Goal: Communication & Community: Answer question/provide support

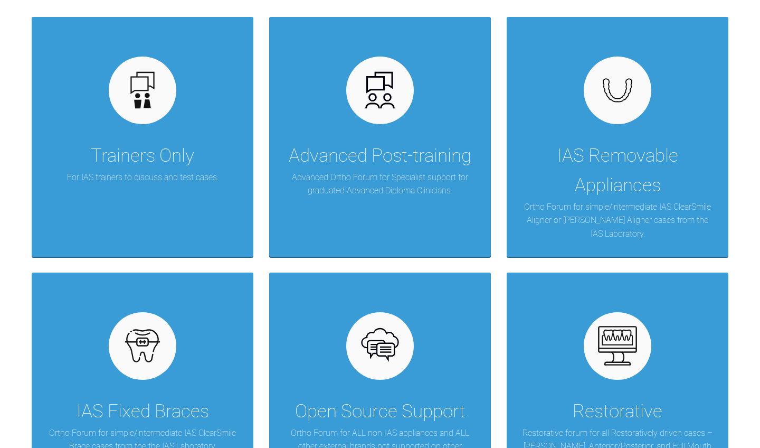
scroll to position [285, 0]
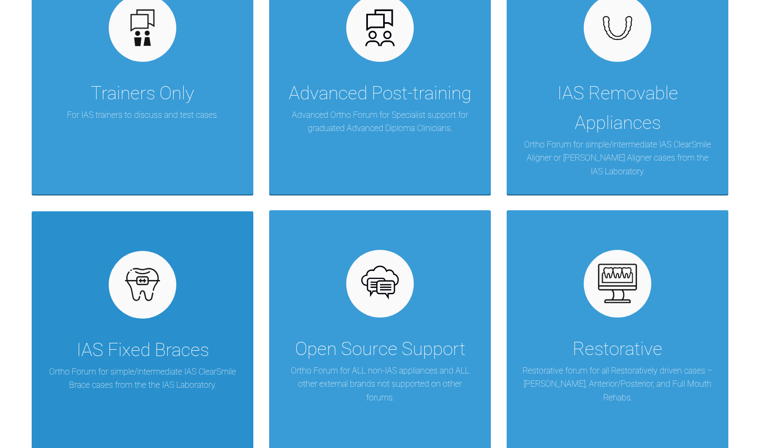
click at [176, 303] on div "IAS Fixed Braces Ortho Forum for simple/intermediate IAS ClearSmile Brace cases…" at bounding box center [143, 331] width 222 height 240
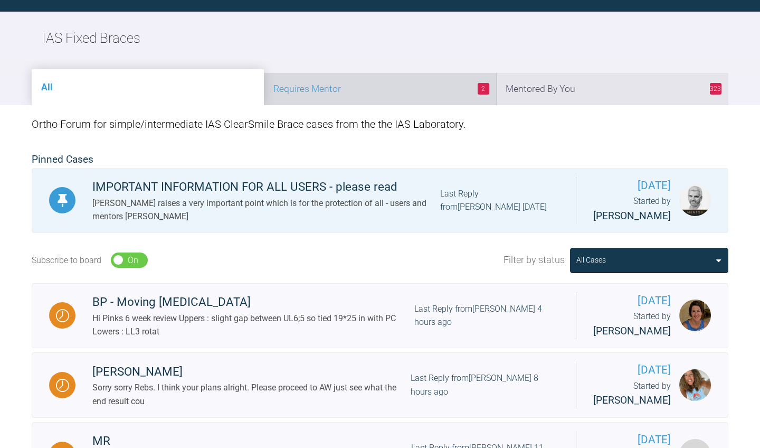
click at [392, 94] on li "2 Requires Mentor" at bounding box center [380, 89] width 232 height 32
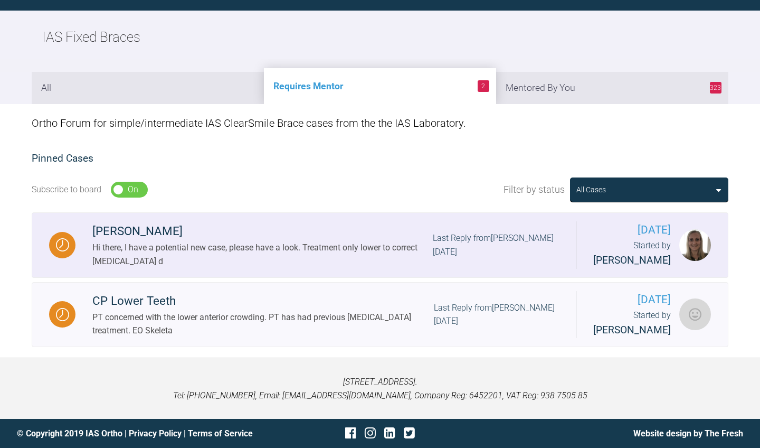
scroll to position [122, 0]
click at [261, 247] on div "Hi there, I have a potential new case, please have a look. Treatment only lower…" at bounding box center [262, 254] width 340 height 27
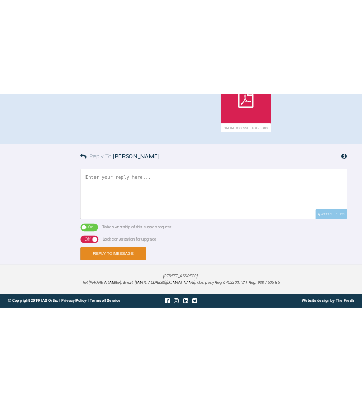
scroll to position [840, 0]
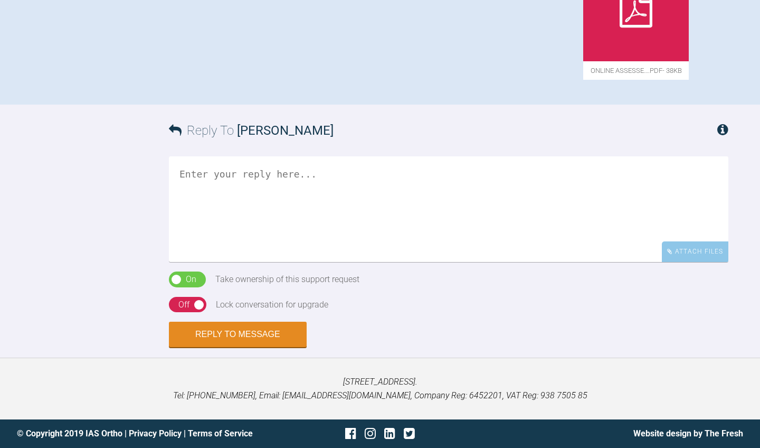
click at [583, 61] on div at bounding box center [636, 9] width 106 height 106
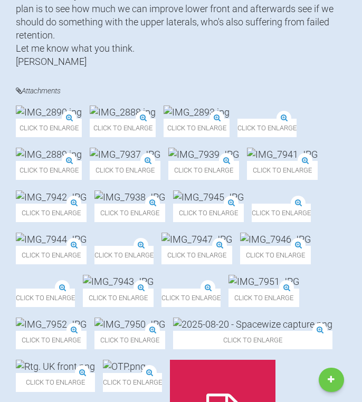
scroll to position [326, 0]
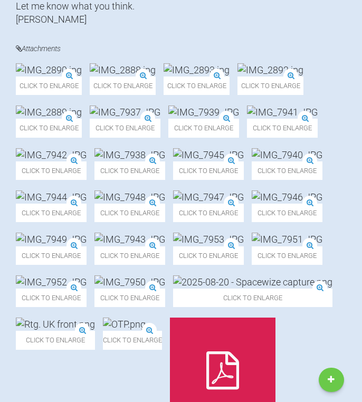
click at [237, 95] on div "Click to enlarge" at bounding box center [270, 79] width 66 height 32
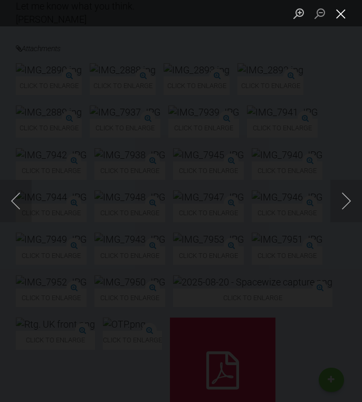
click at [341, 16] on button "Close lightbox" at bounding box center [340, 13] width 21 height 18
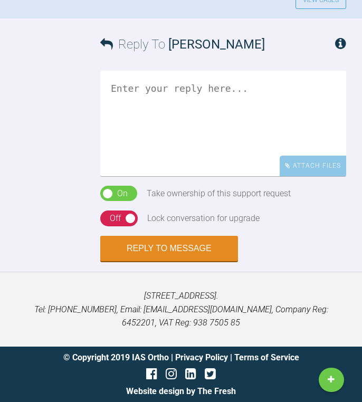
scroll to position [1497, 0]
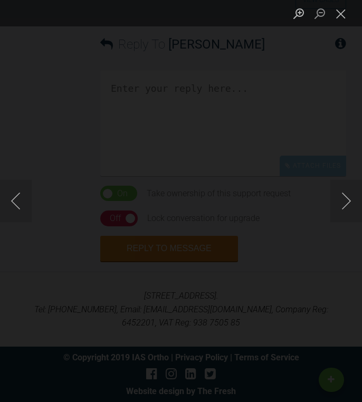
click at [340, 12] on button "Close lightbox" at bounding box center [340, 13] width 21 height 18
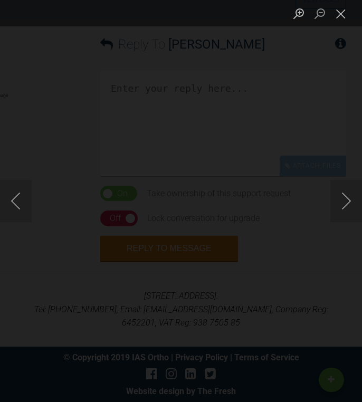
click at [199, 147] on div "Lightbox" at bounding box center [181, 201] width 362 height 402
click at [341, 18] on button "Close lightbox" at bounding box center [340, 13] width 21 height 18
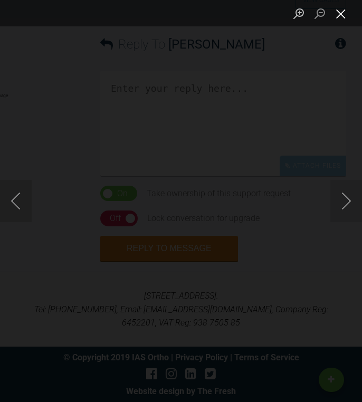
click at [346, 12] on button "Close lightbox" at bounding box center [340, 13] width 21 height 18
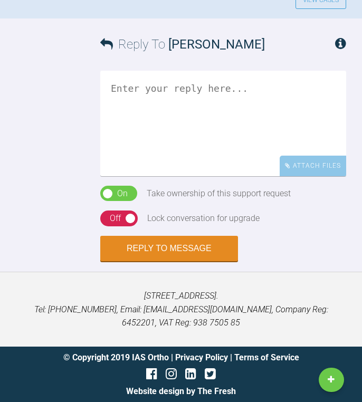
scroll to position [1989, 0]
click at [221, 127] on textarea at bounding box center [223, 124] width 246 height 106
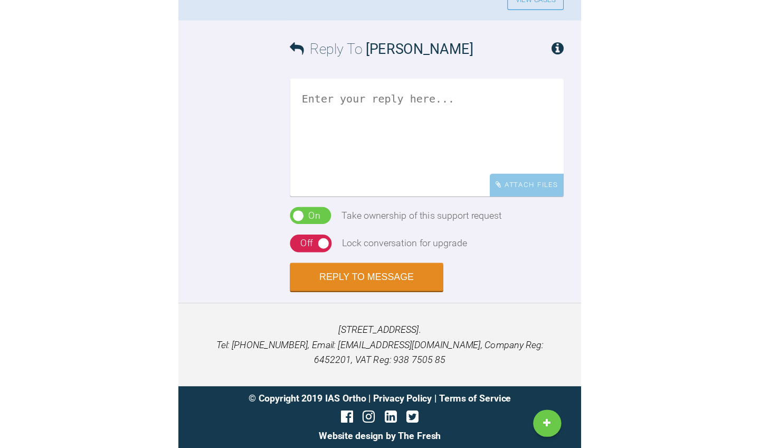
scroll to position [1200, 0]
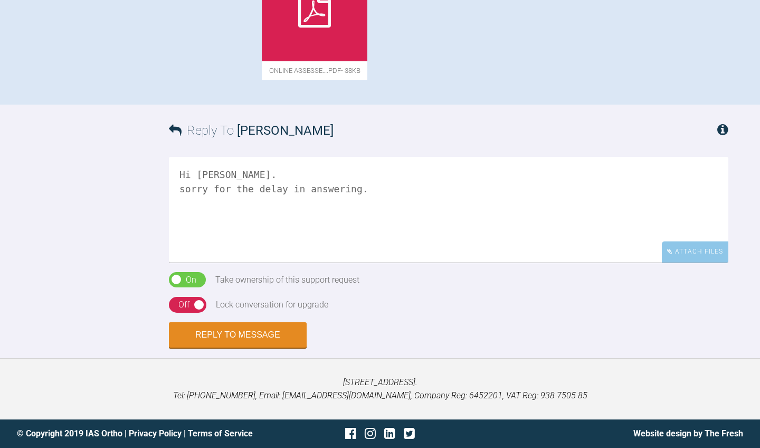
click at [185, 187] on textarea "Hi [PERSON_NAME]. sorry for the delay in answering." at bounding box center [448, 210] width 559 height 106
click at [205, 228] on textarea "Hi [PERSON_NAME]. Sorry for the delay in answering." at bounding box center [448, 210] width 559 height 106
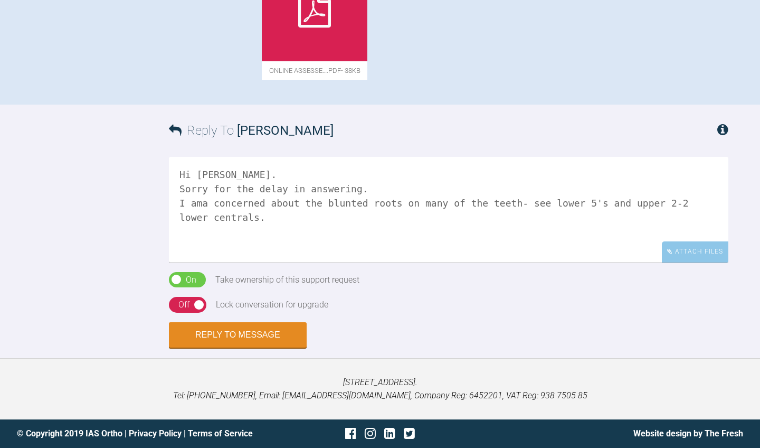
click at [201, 205] on textarea "Hi [PERSON_NAME]. Sorry for the delay in answering. I ama concerned about the b…" at bounding box center [448, 210] width 559 height 106
click at [257, 238] on textarea "Hi [PERSON_NAME]. Sorry for the delay in answering. I am concerned about the bl…" at bounding box center [448, 210] width 559 height 106
click at [322, 256] on textarea "Hi [PERSON_NAME]. Sorry for the delay in answering. I am concerned about the bl…" at bounding box center [448, 210] width 559 height 106
click at [299, 262] on textarea "Hi [PERSON_NAME]. Sorry for the delay in answering. I am concerned about the bl…" at bounding box center [448, 210] width 559 height 106
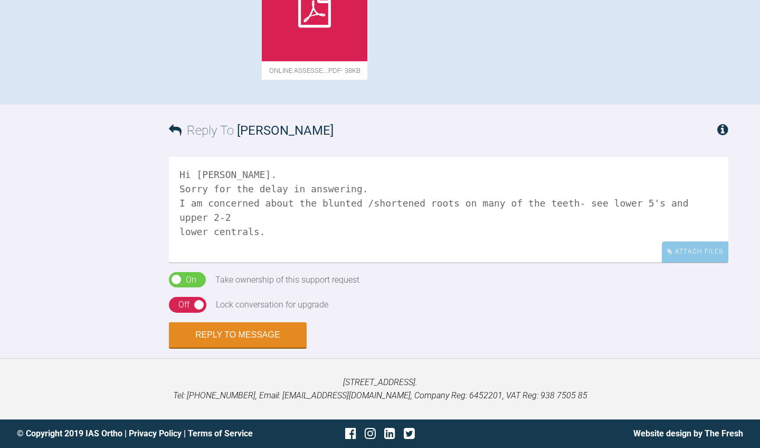
scroll to position [891, 0]
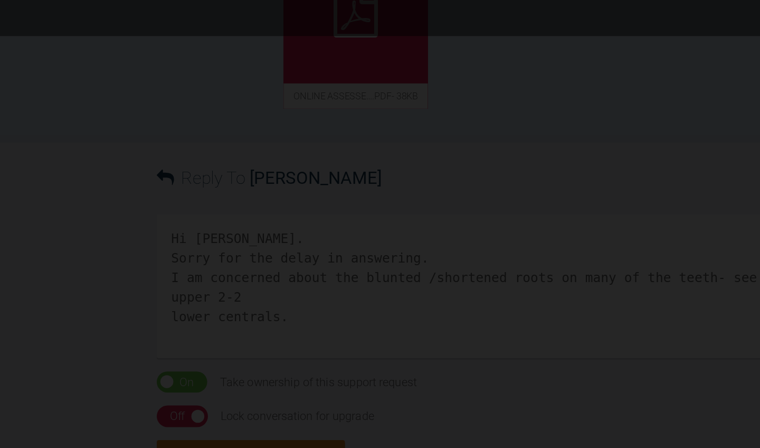
scroll to position [832, 0]
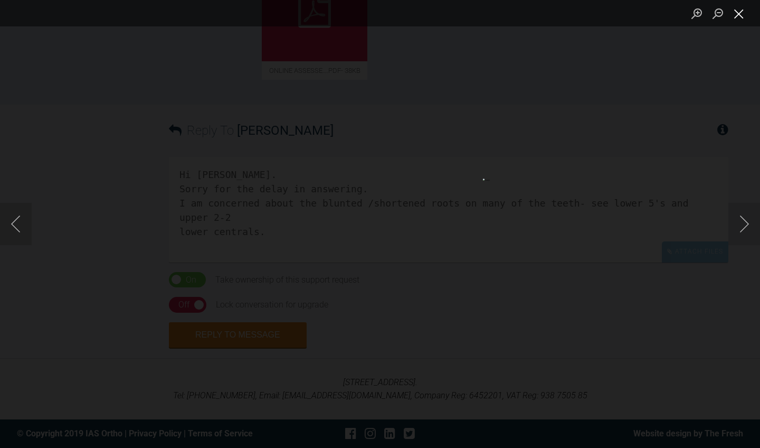
click at [742, 15] on button "Close lightbox" at bounding box center [738, 13] width 21 height 18
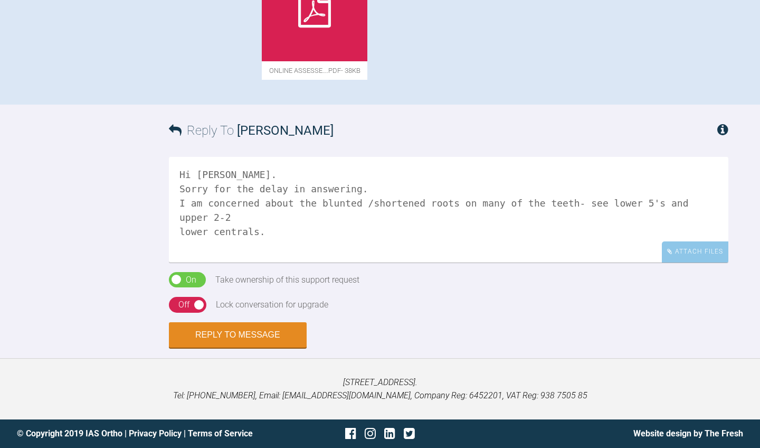
scroll to position [1200, 0]
click at [331, 250] on textarea "Hi [PERSON_NAME]. Sorry for the delay in answering. I am concerned about the bl…" at bounding box center [448, 210] width 559 height 106
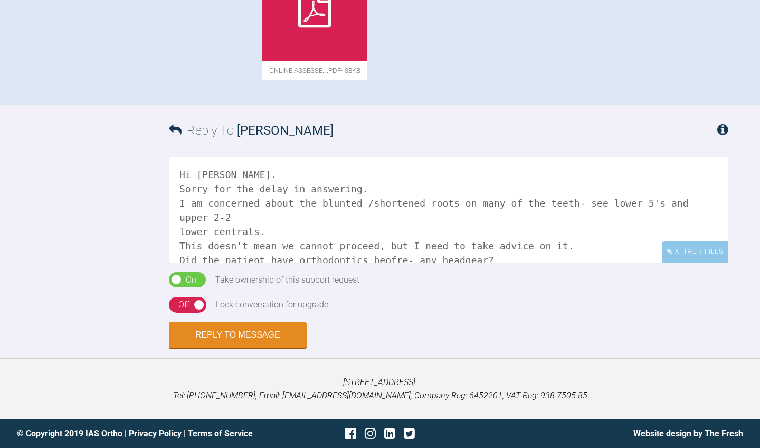
scroll to position [3, 0]
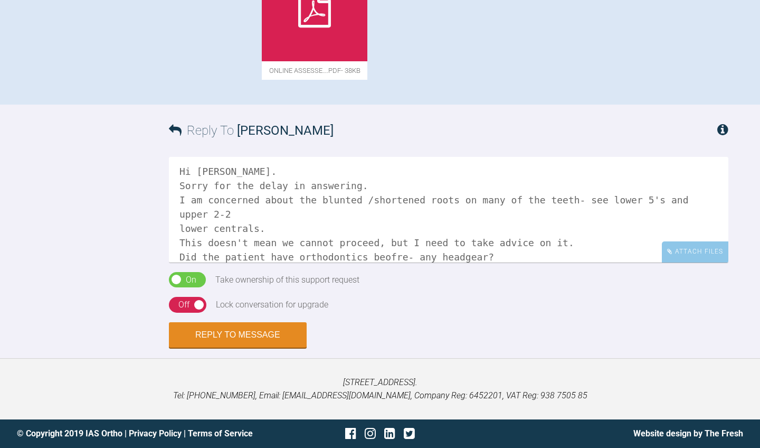
drag, startPoint x: 345, startPoint y: 247, endPoint x: 332, endPoint y: 246, distance: 12.7
click at [332, 246] on textarea "Hi [PERSON_NAME]. Sorry for the delay in answering. I am concerned about the bl…" at bounding box center [448, 210] width 559 height 106
click at [434, 249] on textarea "Hi [PERSON_NAME]. Sorry for the delay in answering. I am concerned about the bl…" at bounding box center [448, 210] width 559 height 106
click at [414, 241] on textarea "Hi [PERSON_NAME]. Sorry for the delay in answering. I am concerned about the bl…" at bounding box center [448, 210] width 559 height 106
click at [546, 251] on textarea "Hi [PERSON_NAME]. Sorry for the delay in answering. I am concerned about the bl…" at bounding box center [448, 210] width 559 height 106
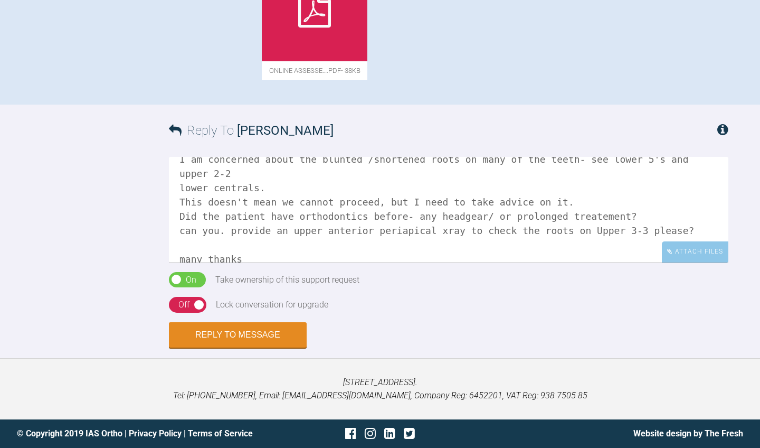
scroll to position [46, 0]
click at [214, 219] on textarea "Hi [PERSON_NAME]. Sorry for the delay in answering. I am concerned about the bl…" at bounding box center [448, 210] width 559 height 106
click at [184, 217] on textarea "Hi [PERSON_NAME]. Sorry for the delay in answering. I am concerned about the bl…" at bounding box center [448, 210] width 559 height 106
click at [187, 243] on textarea "Hi [PERSON_NAME]. Sorry for the delay in answering. I am concerned about the bl…" at bounding box center [448, 210] width 559 height 106
click at [246, 243] on textarea "Hi [PERSON_NAME]. Sorry for the delay in answering. I am concerned about the bl…" at bounding box center [448, 210] width 559 height 106
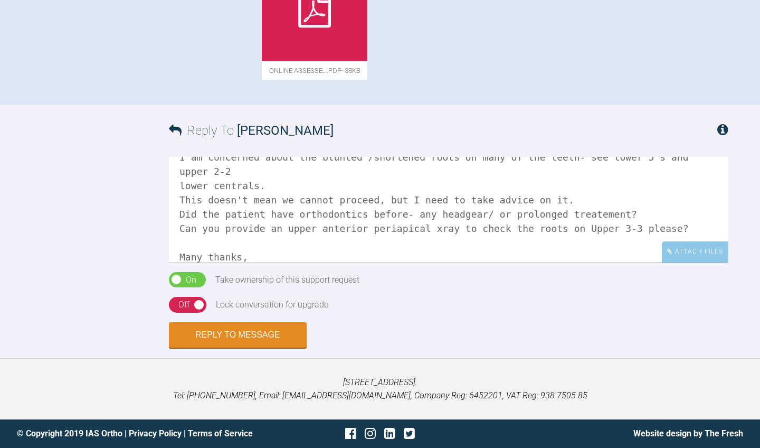
type textarea "Hi [PERSON_NAME]. Sorry for the delay in answering. I am concerned about the bl…"
click at [199, 300] on div "On Off" at bounding box center [187, 305] width 37 height 16
click at [203, 327] on button "Reply to Message" at bounding box center [238, 335] width 138 height 25
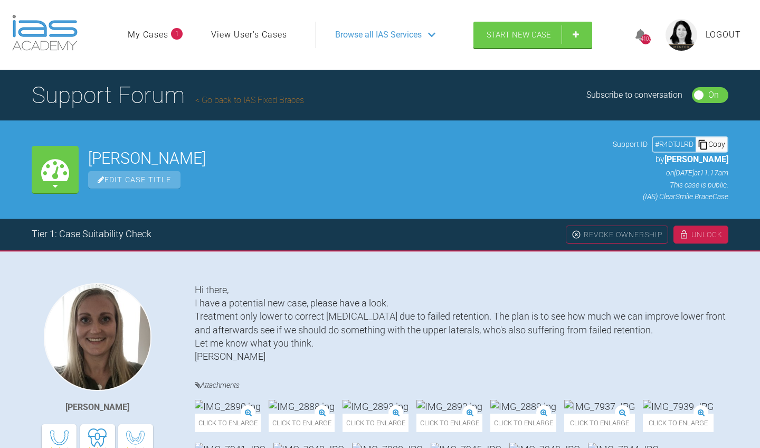
scroll to position [0, 0]
click at [251, 96] on link "Go back to IAS Fixed Braces" at bounding box center [249, 100] width 109 height 10
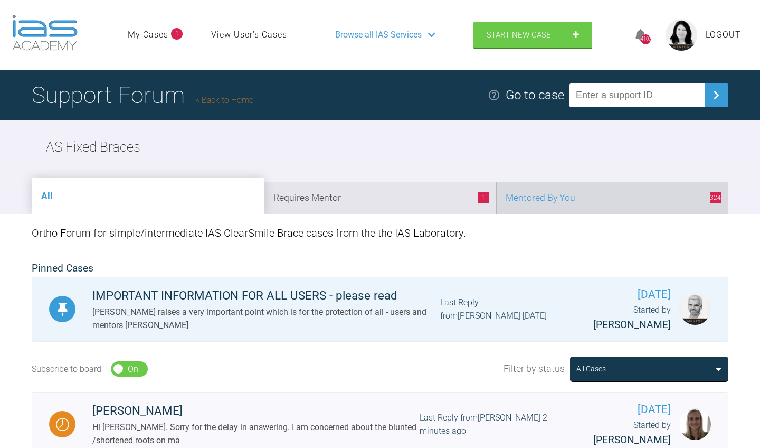
click at [646, 193] on li "324 Mentored By You" at bounding box center [612, 198] width 232 height 32
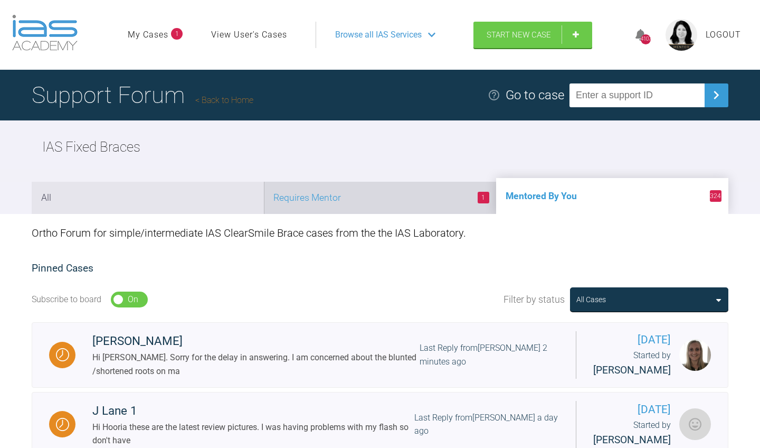
click at [440, 199] on li "1 Requires Mentor" at bounding box center [380, 198] width 232 height 32
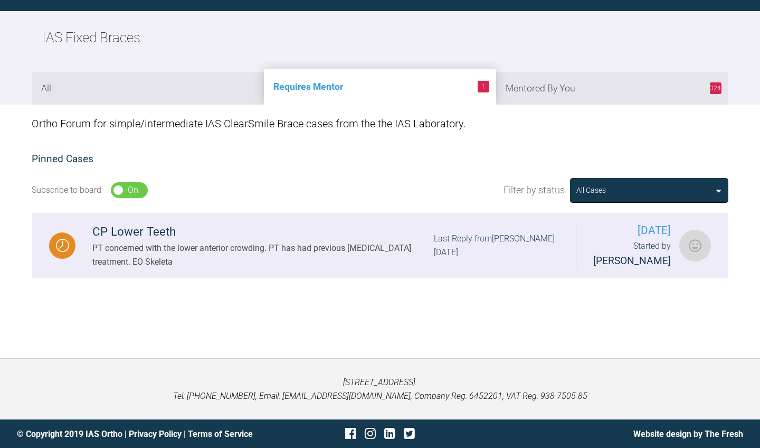
scroll to position [109, 0]
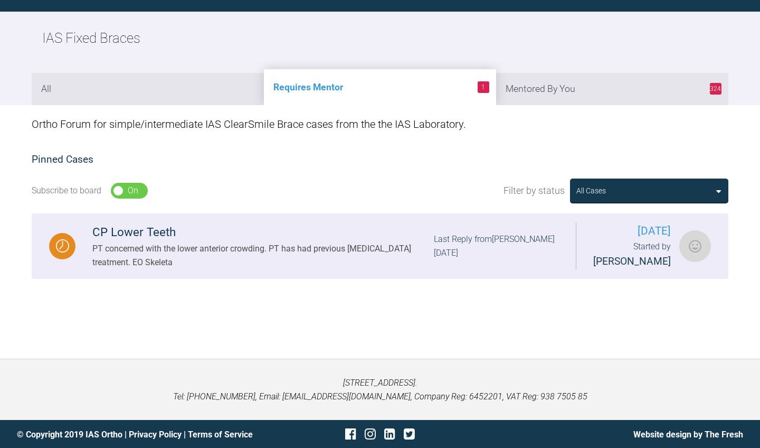
click at [159, 232] on div "CP Lower Teeth" at bounding box center [262, 232] width 341 height 19
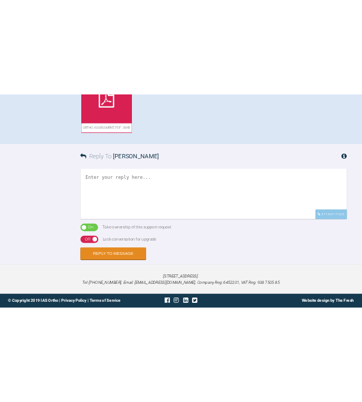
scroll to position [711, 0]
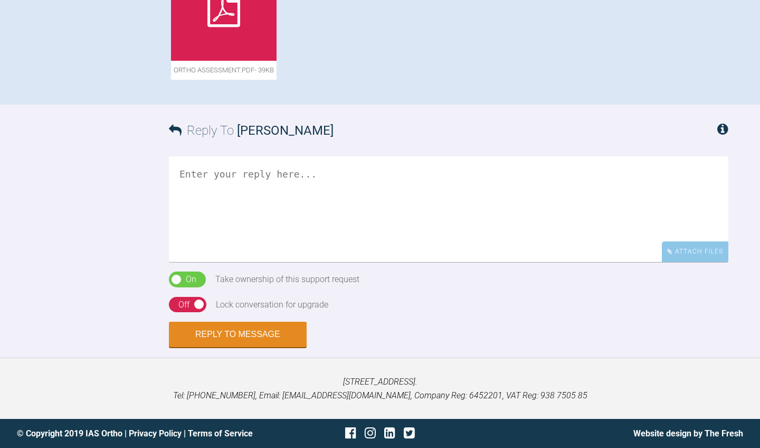
click at [230, 27] on icon at bounding box center [223, 8] width 33 height 38
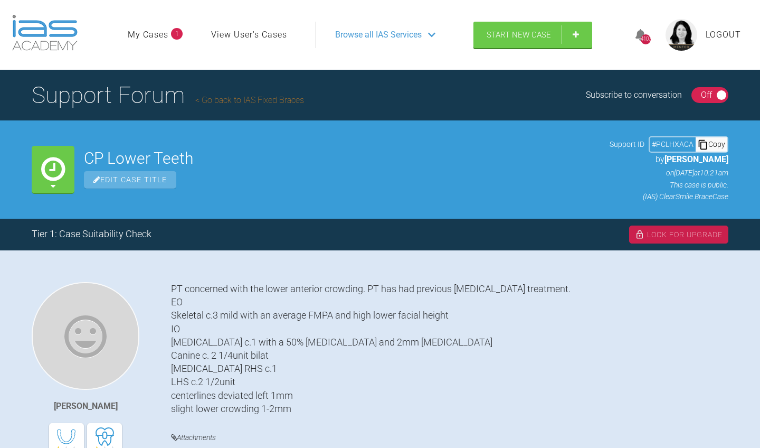
scroll to position [0, 0]
click at [256, 101] on link "Go back to IAS Fixed Braces" at bounding box center [249, 100] width 109 height 10
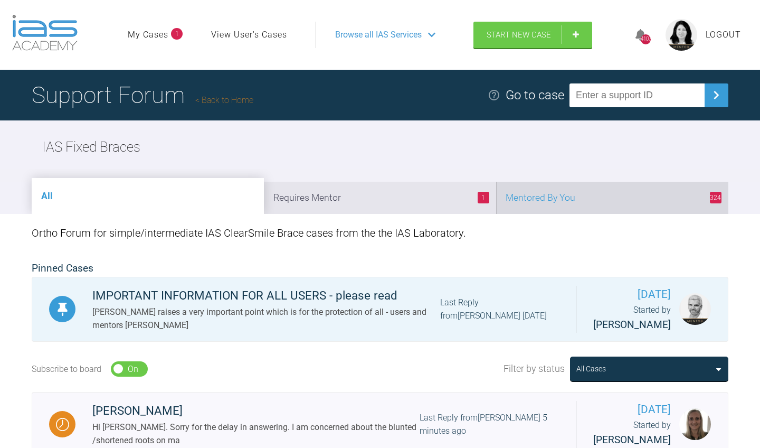
click at [637, 197] on li "324 Mentored By You" at bounding box center [612, 198] width 232 height 32
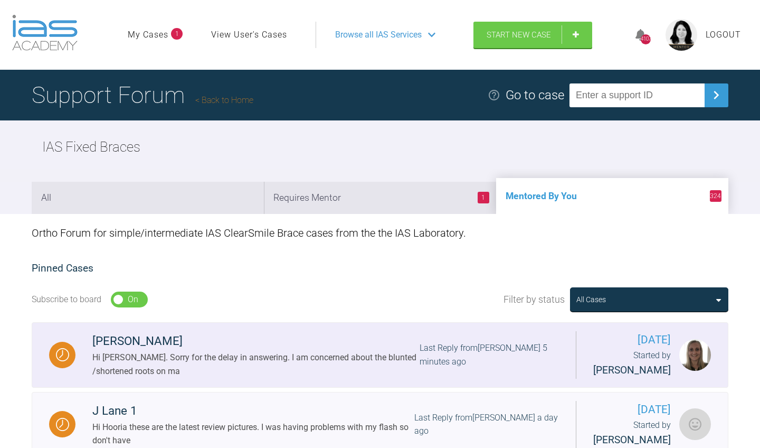
click at [134, 347] on div "[PERSON_NAME]" at bounding box center [255, 340] width 327 height 19
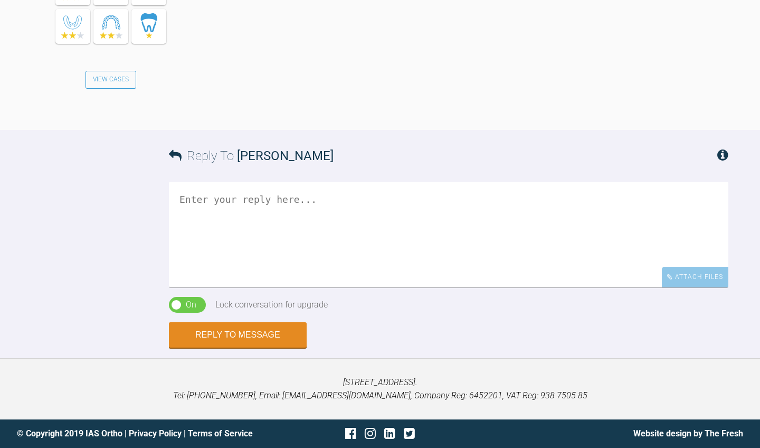
scroll to position [1481, 0]
click at [303, 287] on textarea at bounding box center [448, 235] width 559 height 106
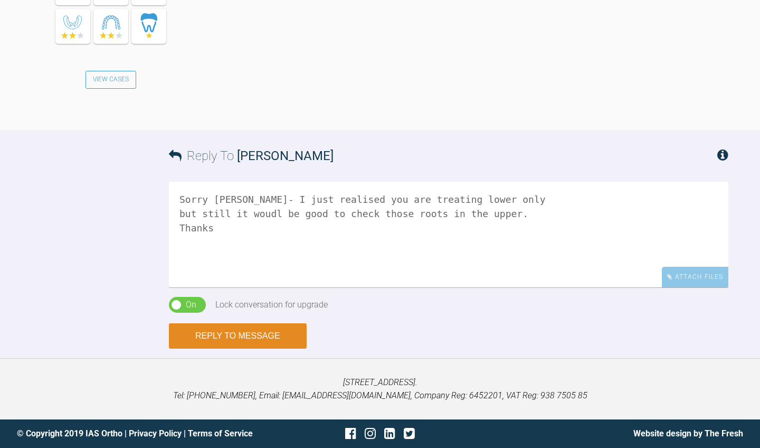
type textarea "Sorry [PERSON_NAME]- I just realised you are treating lower only but still it w…"
click at [223, 348] on button "Reply to Message" at bounding box center [238, 335] width 138 height 25
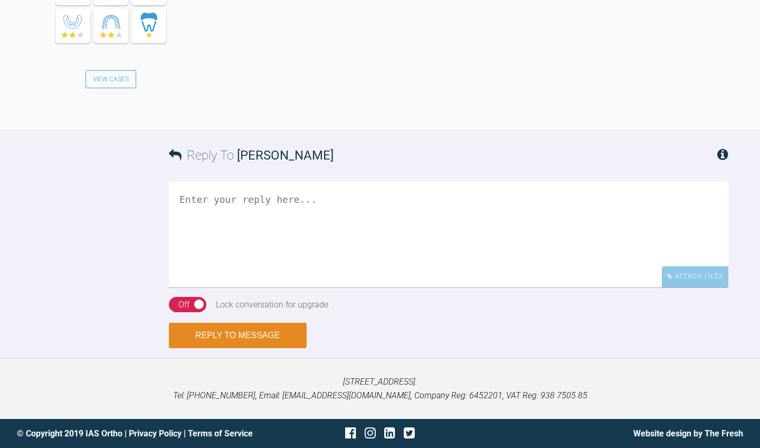
scroll to position [1885, 0]
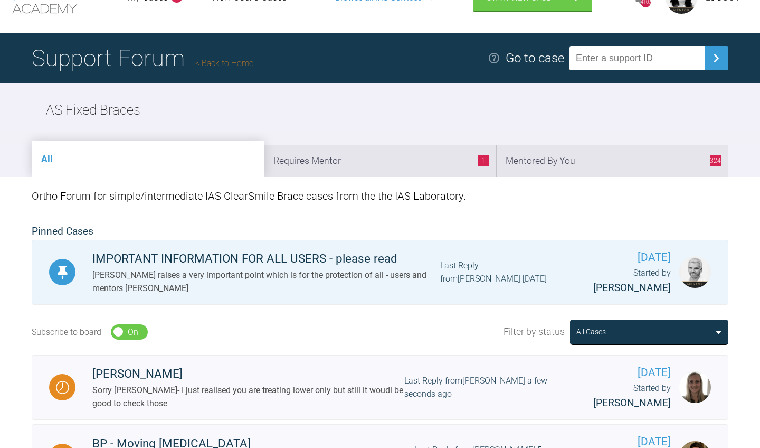
scroll to position [37, 0]
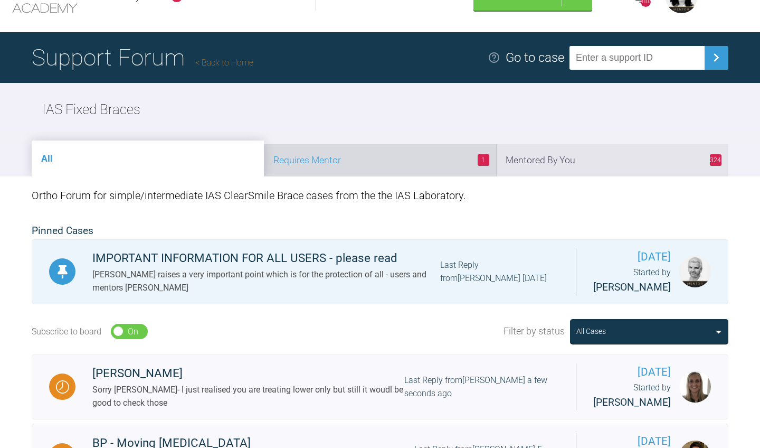
click at [346, 167] on li "1 Requires Mentor" at bounding box center [380, 160] width 232 height 32
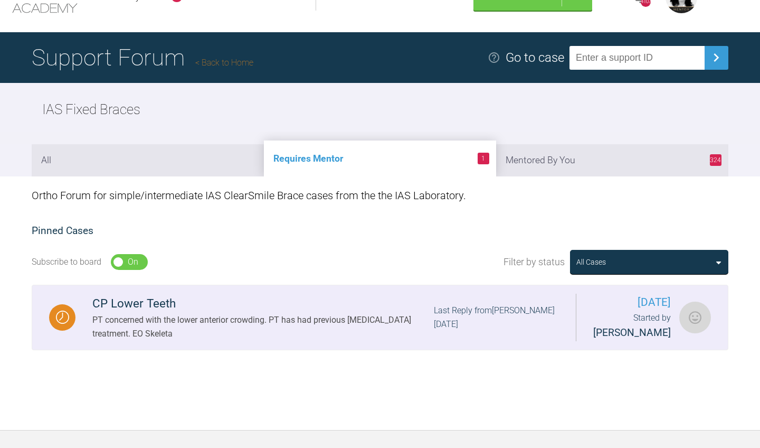
click at [239, 318] on div "PT concerned with the lower anterior crowding. PT has had previous [MEDICAL_DAT…" at bounding box center [262, 326] width 341 height 27
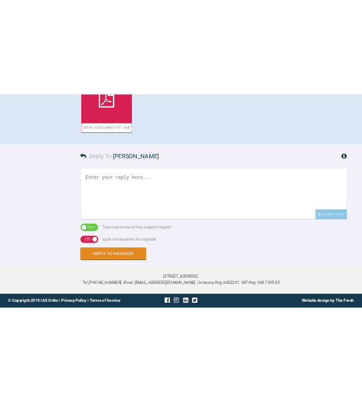
scroll to position [702, 0]
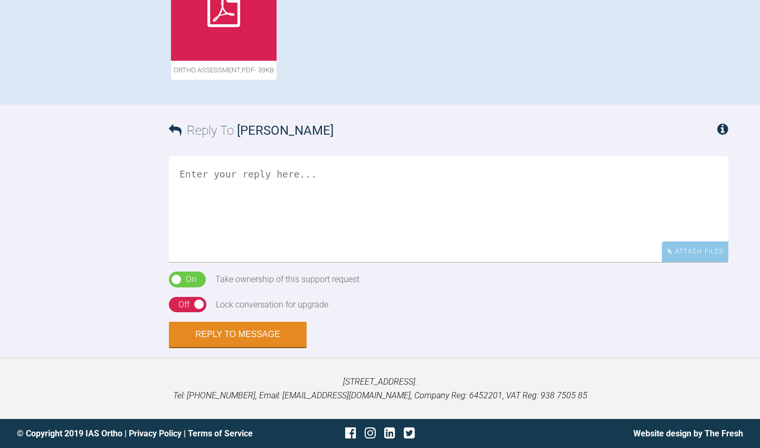
click at [258, 61] on div at bounding box center [224, 8] width 106 height 106
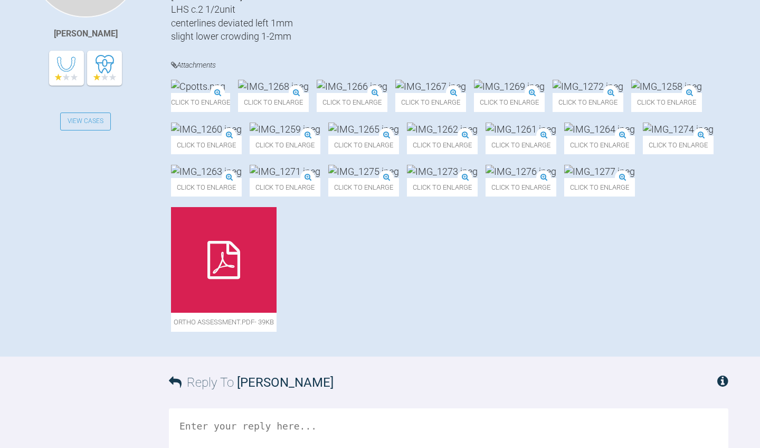
scroll to position [373, 0]
click at [466, 92] on img at bounding box center [430, 85] width 71 height 13
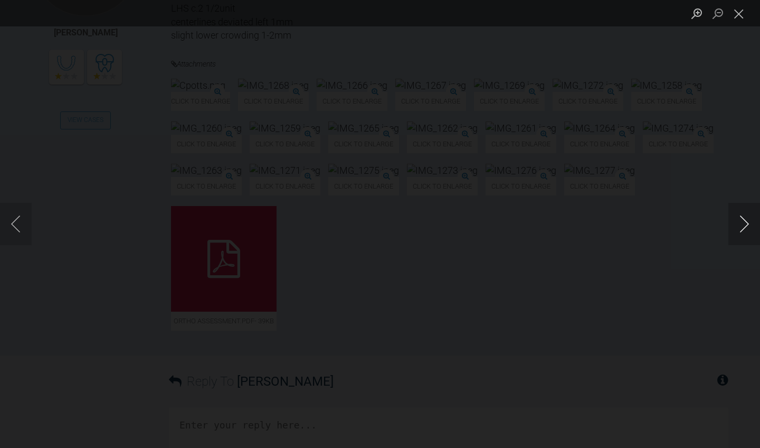
click at [740, 225] on button "Next image" at bounding box center [744, 224] width 32 height 42
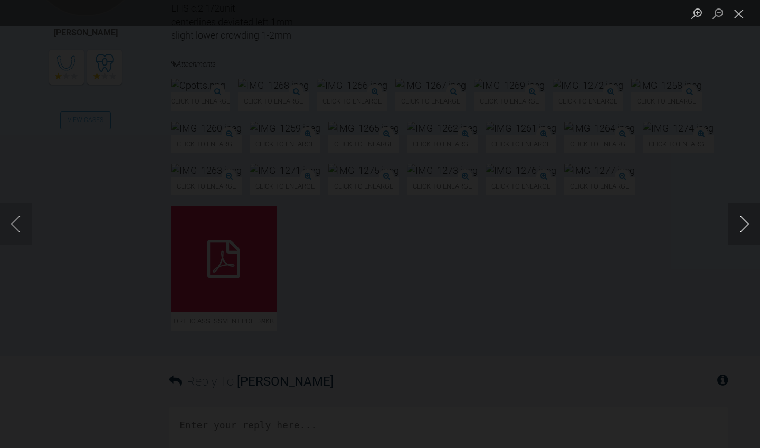
click at [740, 225] on button "Next image" at bounding box center [744, 224] width 32 height 42
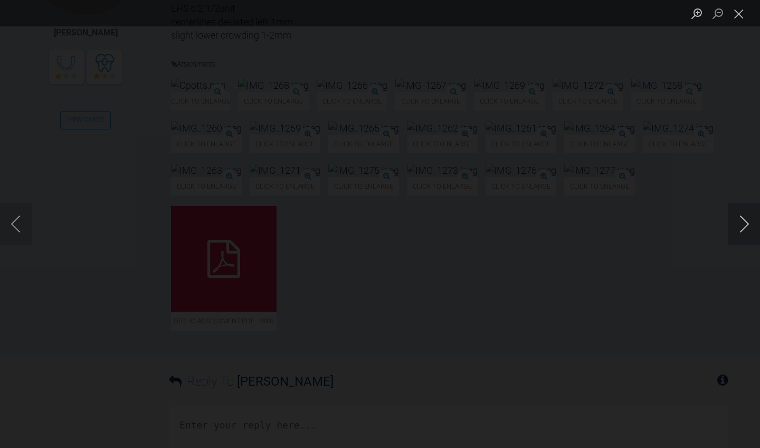
click at [740, 225] on button "Next image" at bounding box center [744, 224] width 32 height 42
click at [745, 16] on button "Close lightbox" at bounding box center [738, 13] width 21 height 18
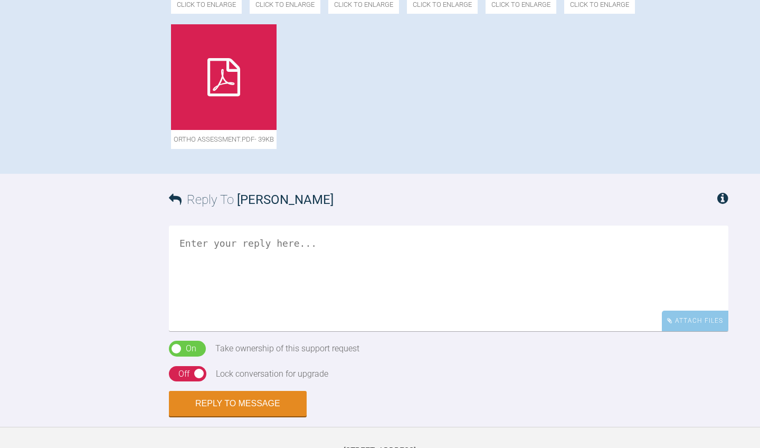
scroll to position [556, 0]
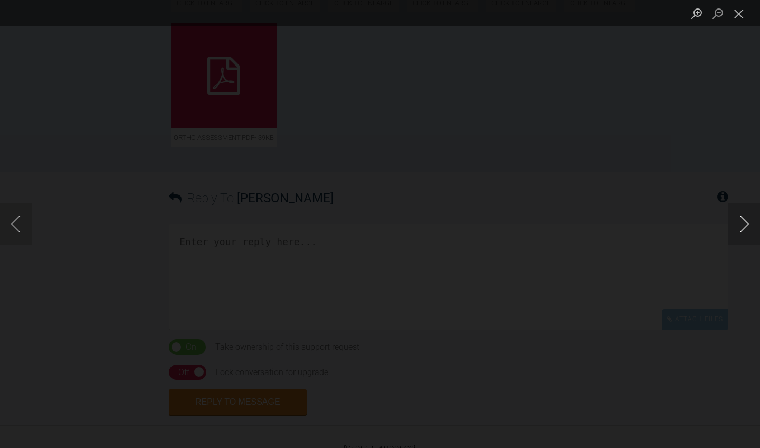
click at [745, 231] on button "Next image" at bounding box center [744, 224] width 32 height 42
click at [744, 21] on button "Close lightbox" at bounding box center [738, 13] width 21 height 18
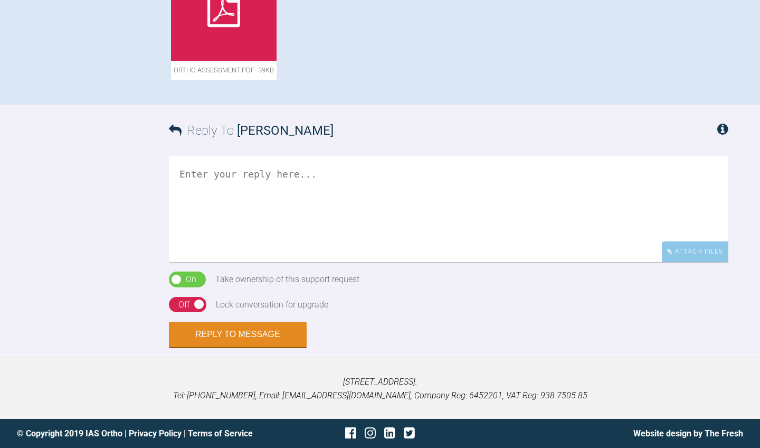
scroll to position [848, 0]
click at [412, 262] on textarea at bounding box center [448, 209] width 559 height 106
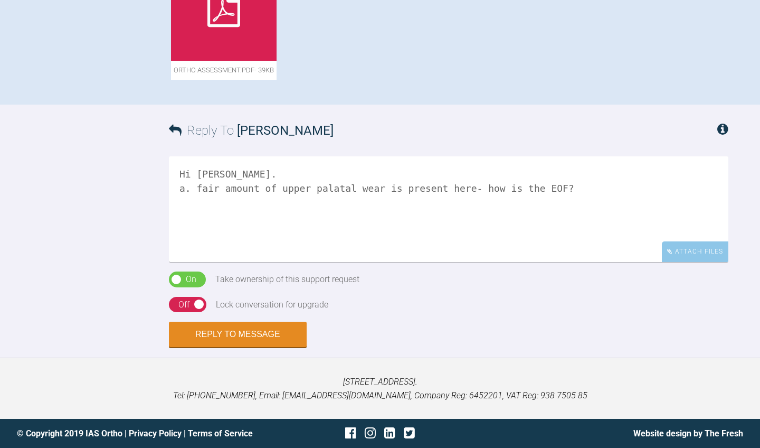
drag, startPoint x: 188, startPoint y: 330, endPoint x: 171, endPoint y: 329, distance: 17.4
click at [171, 262] on textarea "Hi [PERSON_NAME]. a. fair amount of upper palatal wear is present here- how is …" at bounding box center [448, 209] width 559 height 106
click at [500, 262] on textarea "Hi [PERSON_NAME]. A fair amount of upper palatal wear is present here- how is t…" at bounding box center [448, 209] width 559 height 106
click at [223, 262] on textarea "Hi [PERSON_NAME]. A fair amount of upper palatal wear is present here- how is t…" at bounding box center [448, 209] width 559 height 106
click at [242, 262] on textarea "Hi [PERSON_NAME]. A fair amount of upper palatal wear is present here- how is t…" at bounding box center [448, 209] width 559 height 106
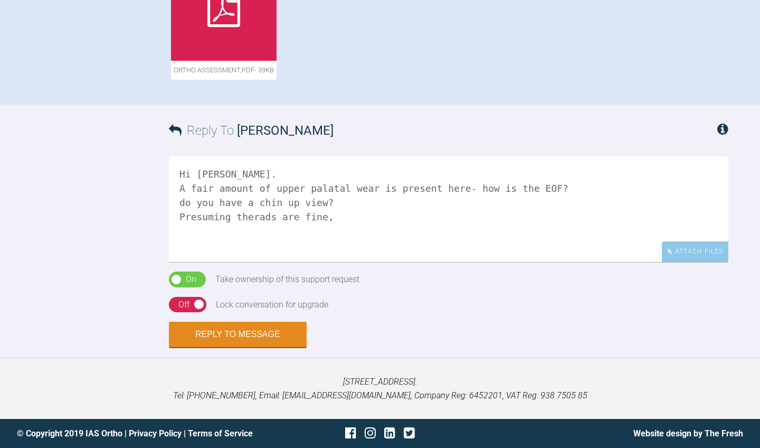
click at [240, 262] on textarea "Hi [PERSON_NAME]. A fair amount of upper palatal wear is present here- how is t…" at bounding box center [448, 209] width 559 height 106
click at [312, 262] on textarea "Hi [PERSON_NAME]. A fair amount of upper palatal wear is present here- how is t…" at bounding box center [448, 209] width 559 height 106
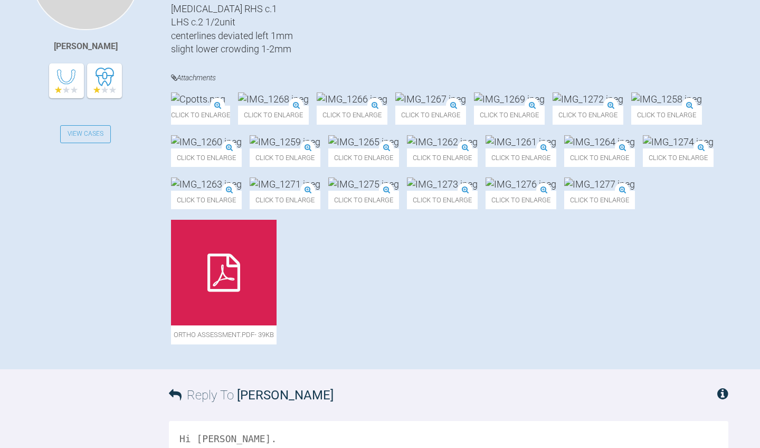
scroll to position [336, 0]
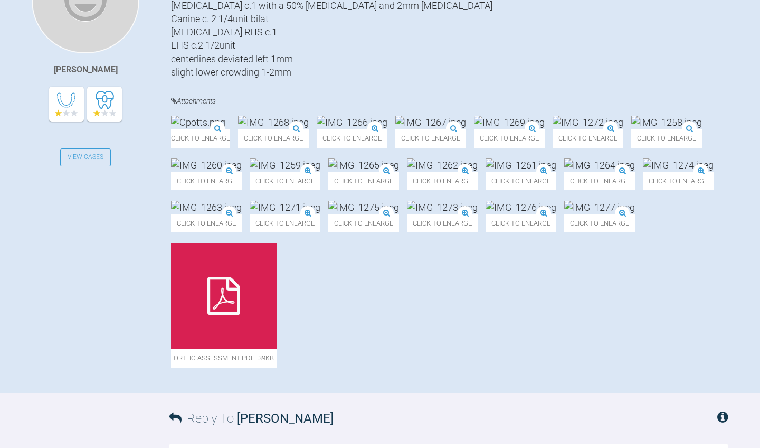
click at [268, 172] on img at bounding box center [285, 164] width 71 height 13
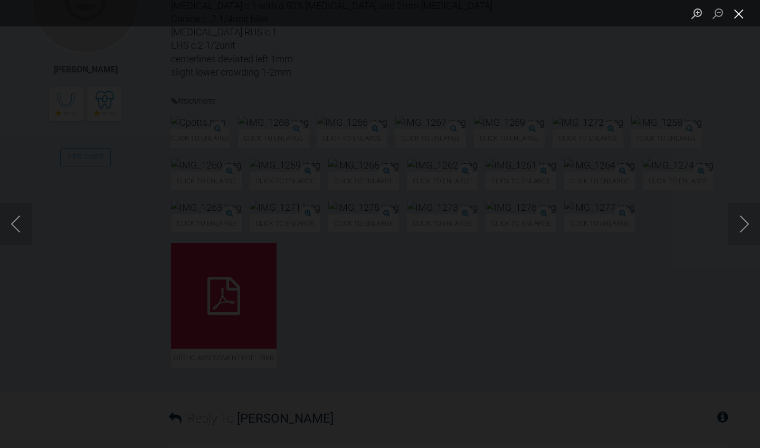
click at [741, 17] on button "Close lightbox" at bounding box center [738, 13] width 21 height 18
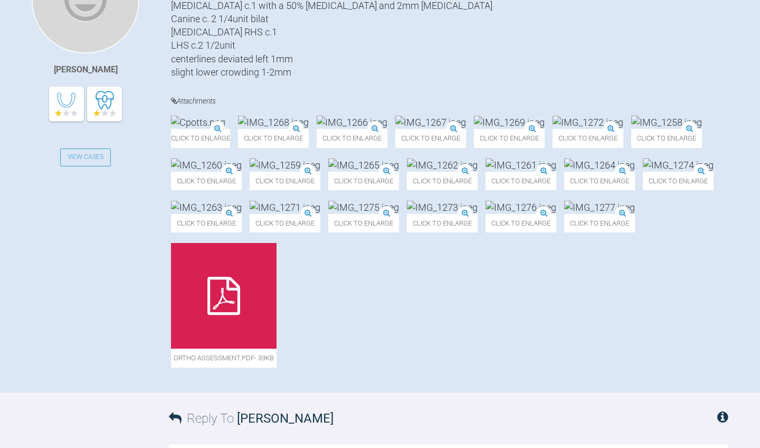
click at [225, 129] on img at bounding box center [198, 122] width 54 height 13
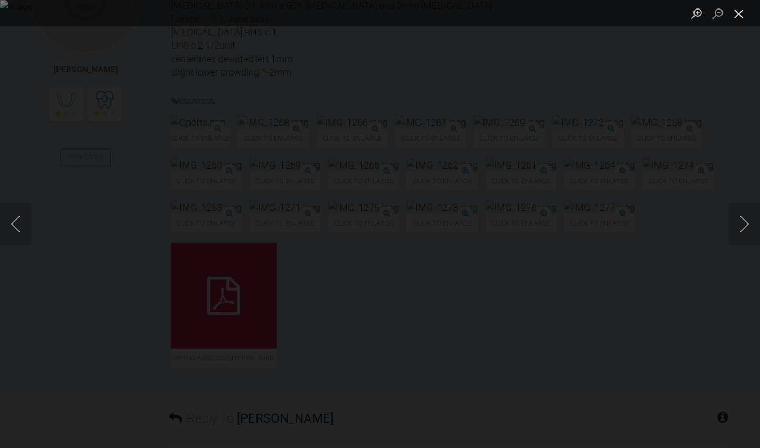
click at [744, 10] on button "Close lightbox" at bounding box center [738, 13] width 21 height 18
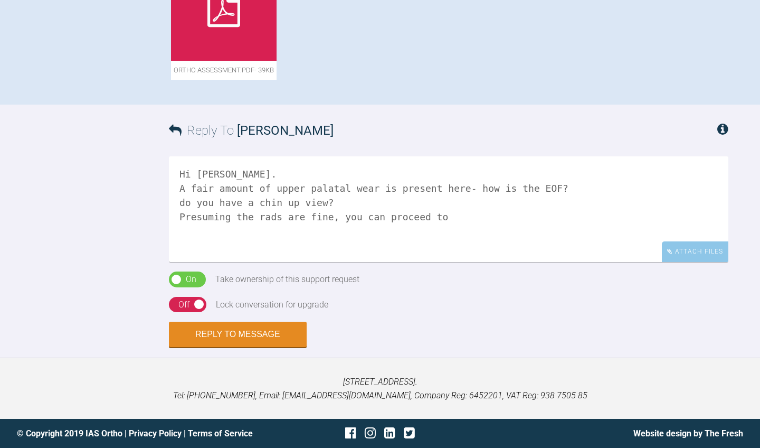
scroll to position [985, 0]
click at [382, 218] on textarea "Hi [PERSON_NAME]. A fair amount of upper palatal wear is present here- how is t…" at bounding box center [448, 209] width 559 height 106
click at [178, 203] on textarea "Hi [PERSON_NAME]. A fair amount of upper palatal wear is present here- how is t…" at bounding box center [448, 209] width 559 height 106
click at [177, 242] on textarea "Hi [PERSON_NAME]. A fair amount of upper palatal wear is present here- how is t…" at bounding box center [448, 209] width 559 height 106
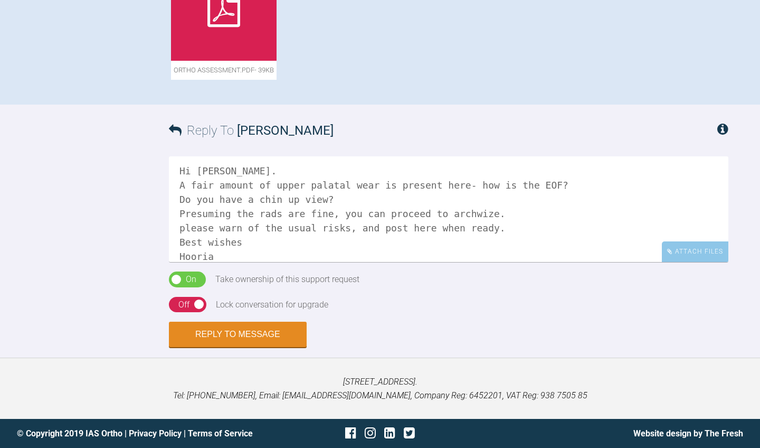
click at [232, 249] on textarea "Hi [PERSON_NAME]. A fair amount of upper palatal wear is present here- how is t…" at bounding box center [448, 209] width 559 height 106
click at [233, 242] on textarea "Hi [PERSON_NAME]. A fair amount of upper palatal wear is present here- how is t…" at bounding box center [448, 209] width 559 height 106
click at [184, 230] on textarea "Hi [PERSON_NAME]. A fair amount of upper palatal wear is present here- how is t…" at bounding box center [448, 209] width 559 height 106
click at [312, 246] on textarea "Hi [PERSON_NAME]. A fair amount of upper palatal wear is present here- how is t…" at bounding box center [448, 209] width 559 height 106
type textarea "Hi [PERSON_NAME]. A fair amount of upper palatal wear is present here- how is t…"
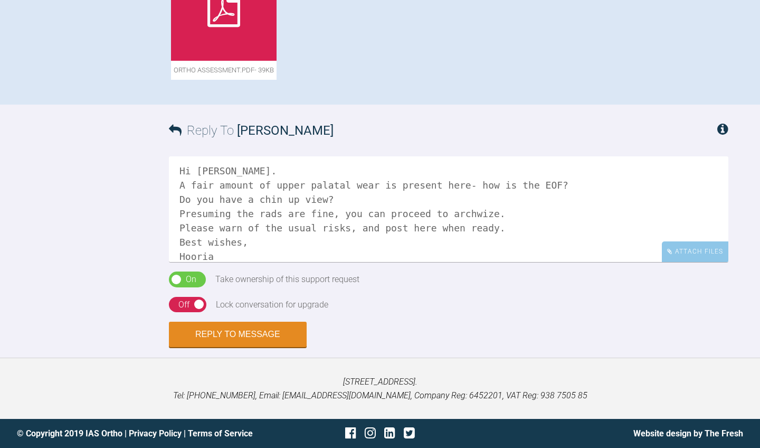
click at [189, 301] on div "Off" at bounding box center [183, 305] width 11 height 14
click at [196, 331] on button "Reply to Message" at bounding box center [238, 334] width 138 height 25
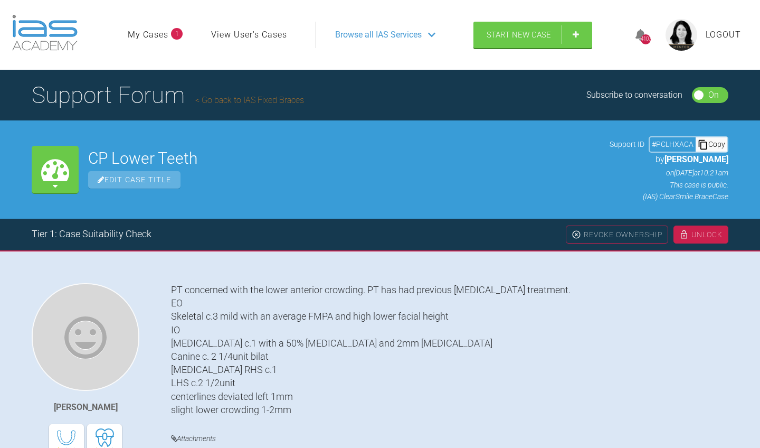
scroll to position [0, 0]
click at [237, 100] on link "Go back to IAS Fixed Braces" at bounding box center [249, 100] width 109 height 10
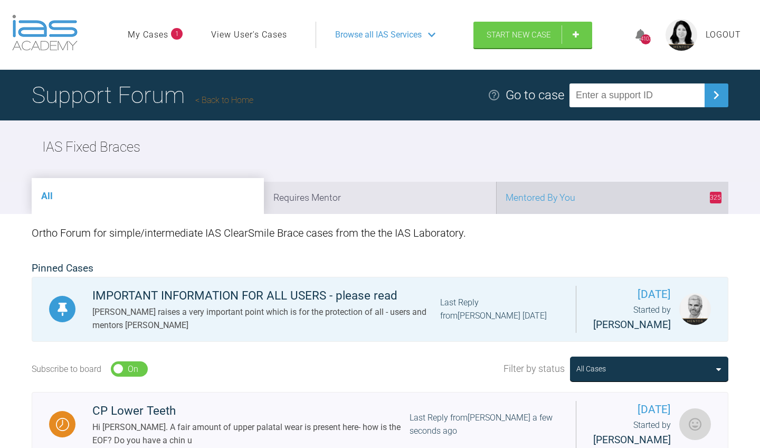
click at [607, 201] on li "325 Mentored By You" at bounding box center [612, 198] width 232 height 32
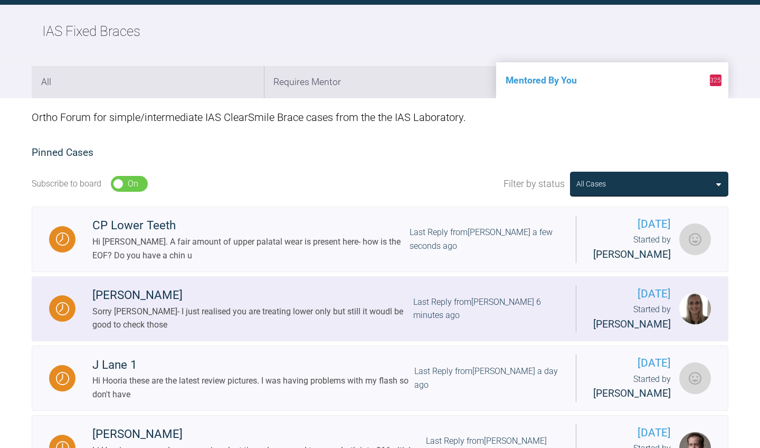
click at [404, 305] on div "[PERSON_NAME]" at bounding box center [252, 295] width 321 height 19
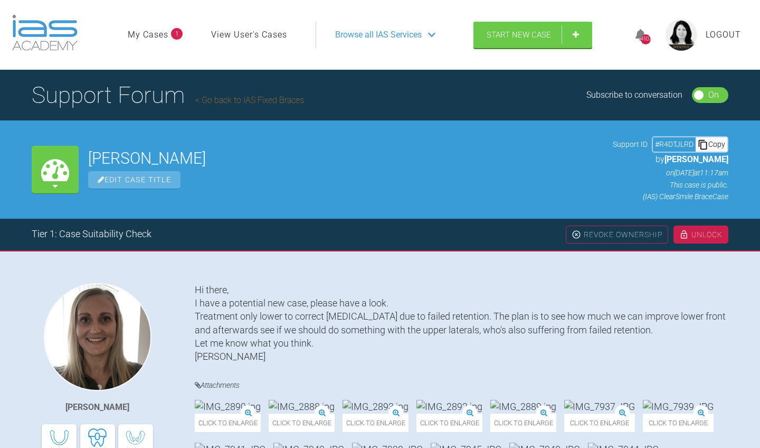
click at [248, 103] on link "Go back to IAS Fixed Braces" at bounding box center [249, 100] width 109 height 10
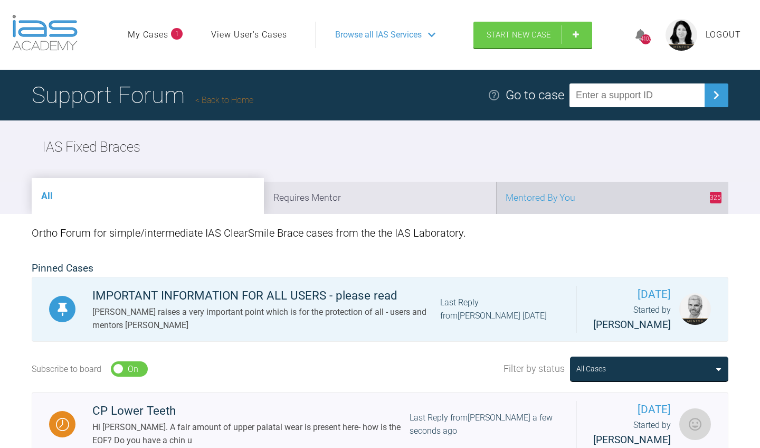
click at [634, 193] on li "325 Mentored By You" at bounding box center [612, 198] width 232 height 32
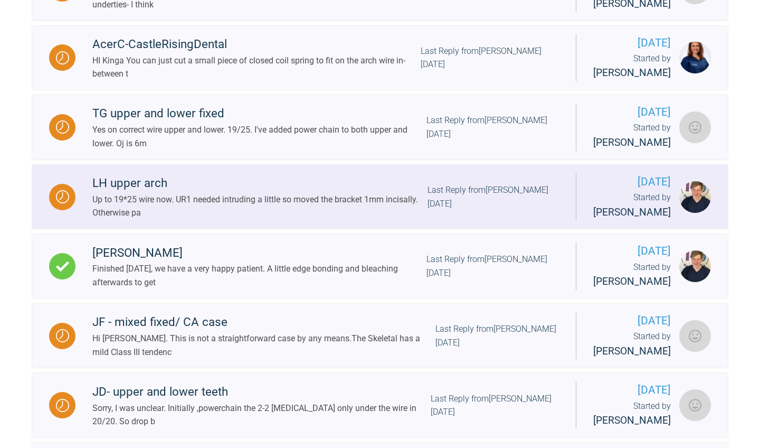
scroll to position [716, 0]
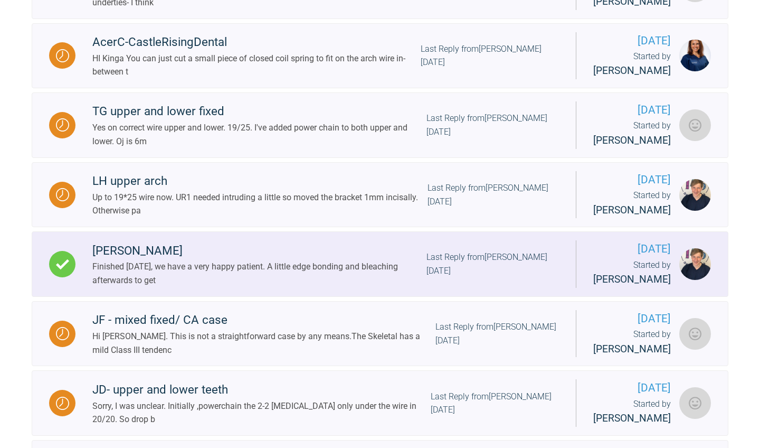
click at [467, 277] on div "Last Reply from [PERSON_NAME] [DATE]" at bounding box center [492, 263] width 132 height 27
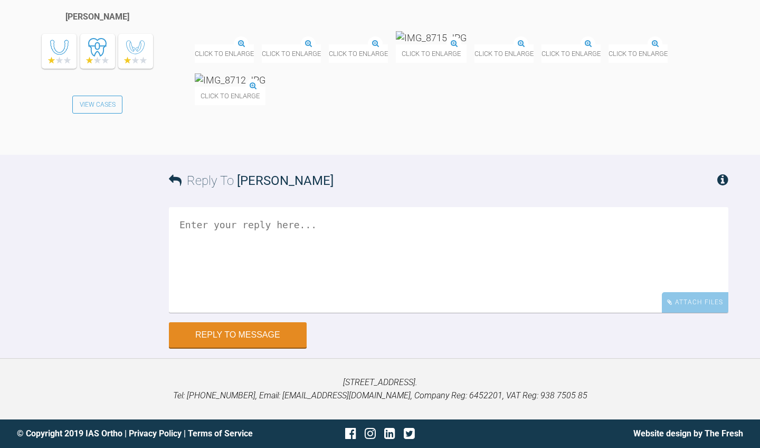
scroll to position [5015, 0]
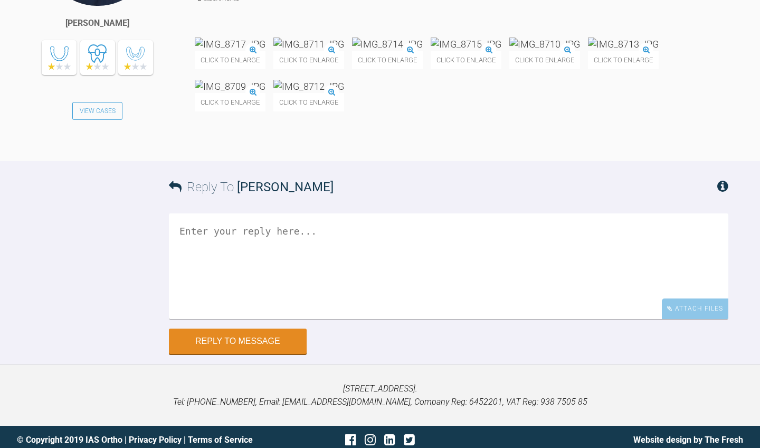
click at [233, 51] on img at bounding box center [230, 43] width 71 height 13
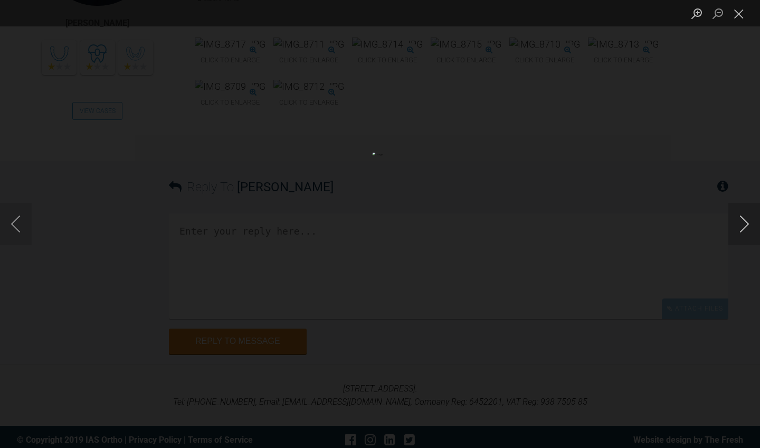
click at [745, 226] on button "Next image" at bounding box center [744, 224] width 32 height 42
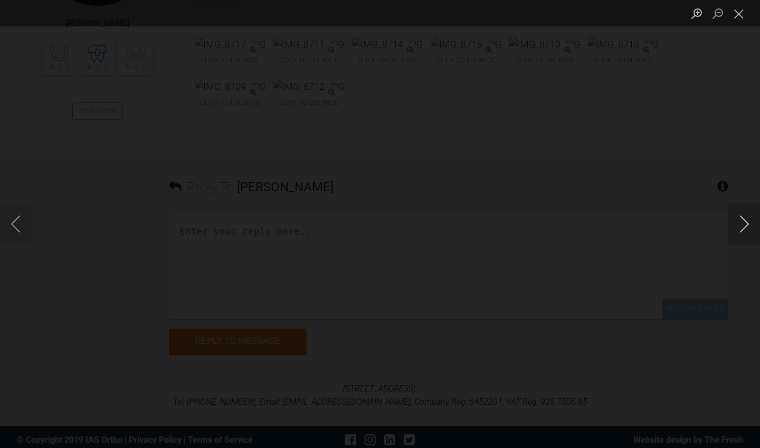
click at [745, 226] on button "Next image" at bounding box center [744, 224] width 32 height 42
click at [743, 12] on button "Close lightbox" at bounding box center [738, 13] width 21 height 18
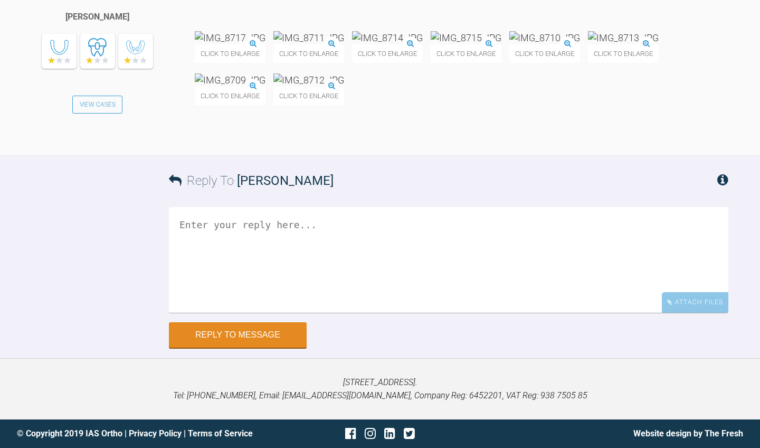
scroll to position [5322, 0]
click at [439, 269] on textarea at bounding box center [448, 260] width 559 height 106
click at [198, 250] on textarea "Hi [PERSON_NAME]" at bounding box center [448, 260] width 559 height 106
click at [193, 246] on textarea "Hi [PERSON_NAME] result" at bounding box center [448, 260] width 559 height 106
click at [256, 250] on textarea "Hi Jack Nice result" at bounding box center [448, 260] width 559 height 106
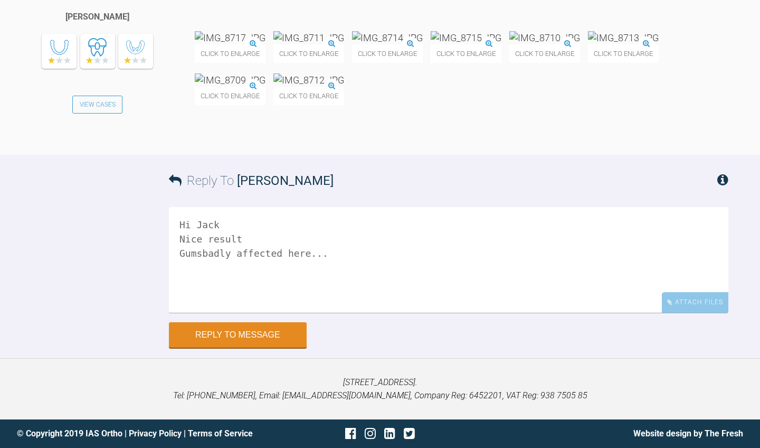
click at [203, 258] on textarea "Hi Jack Nice result Gumsbadly affected here..." at bounding box center [448, 260] width 559 height 106
click at [313, 259] on textarea "Hi [PERSON_NAME] Nice result Gums badly affected here..." at bounding box center [448, 260] width 559 height 106
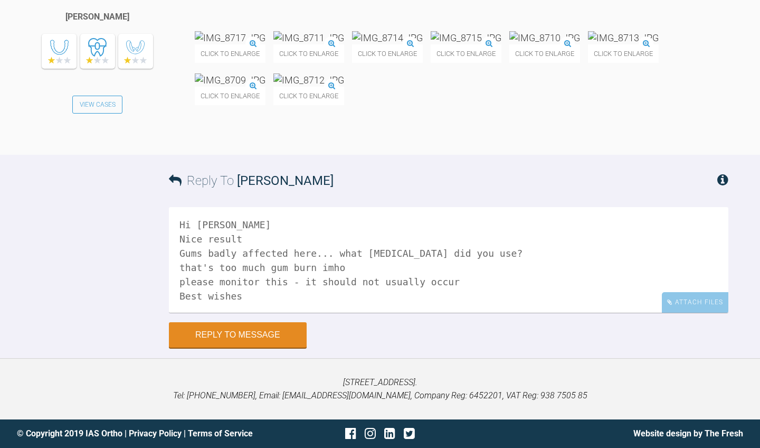
scroll to position [3, 0]
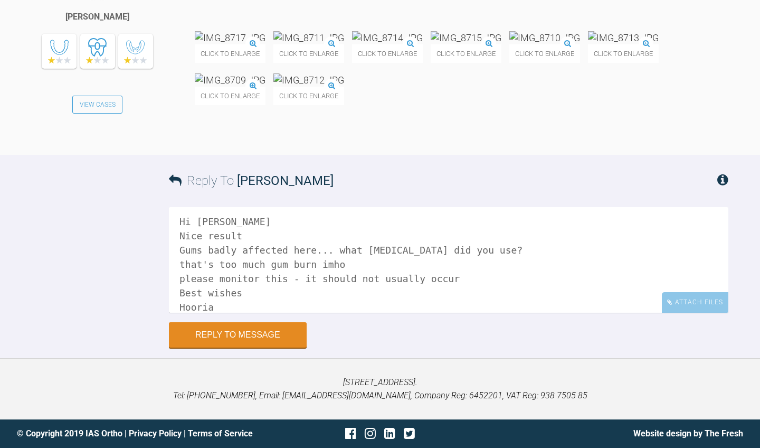
click at [183, 264] on textarea "Hi [PERSON_NAME] Nice result Gums badly affected here... what [MEDICAL_DATA] di…" at bounding box center [448, 260] width 559 height 106
click at [227, 242] on textarea "Hi [PERSON_NAME] Nice result Gums badly affected here... what [MEDICAL_DATA] di…" at bounding box center [448, 260] width 559 height 106
click at [227, 238] on textarea "Hi [PERSON_NAME] Nice result Gums badly affected here... what [MEDICAL_DATA] di…" at bounding box center [448, 260] width 559 height 106
click at [246, 292] on textarea "Hi Jack Nice result. Gums badly affected here... what [MEDICAL_DATA] did you us…" at bounding box center [448, 260] width 559 height 106
click at [184, 279] on textarea "Hi Jack Nice result. Gums badly affected here... what [MEDICAL_DATA] did you us…" at bounding box center [448, 260] width 559 height 106
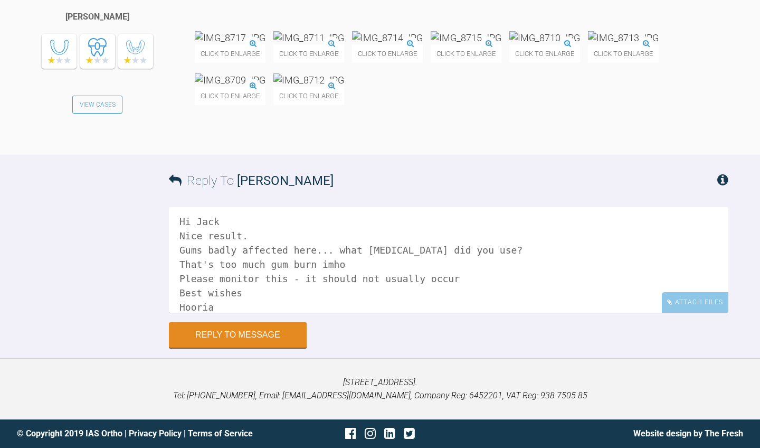
click at [402, 282] on textarea "Hi Jack Nice result. Gums badly affected here... what [MEDICAL_DATA] did you us…" at bounding box center [448, 260] width 559 height 106
type textarea "Hi Jack Nice result. Gums badly affected here... what [MEDICAL_DATA] did you us…"
click at [272, 338] on button "Reply to Message" at bounding box center [238, 335] width 138 height 25
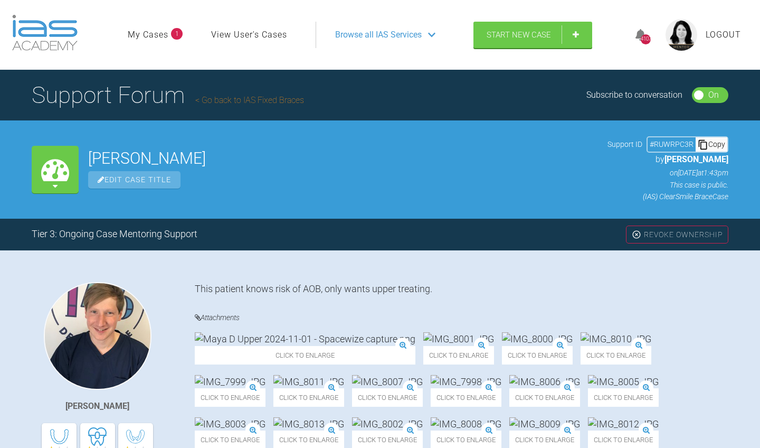
scroll to position [0, 0]
click at [245, 98] on link "Go back to IAS Fixed Braces" at bounding box center [249, 100] width 109 height 10
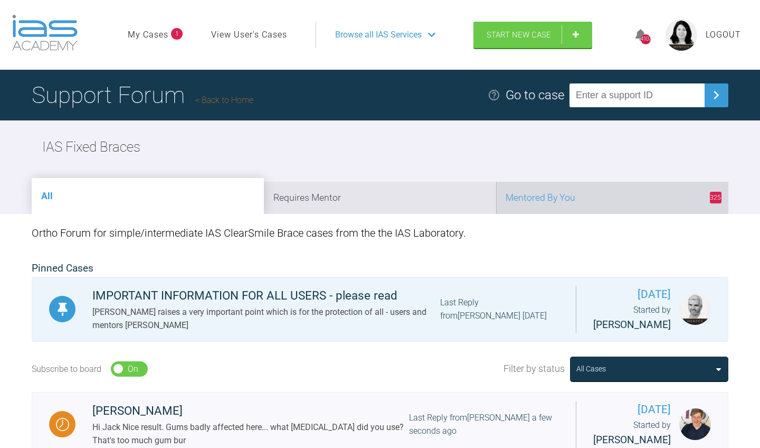
click at [595, 202] on li "325 Mentored By You" at bounding box center [612, 198] width 232 height 32
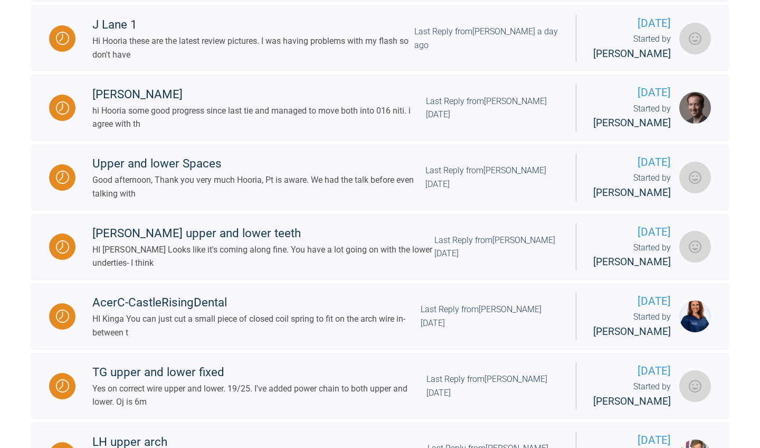
scroll to position [722, 0]
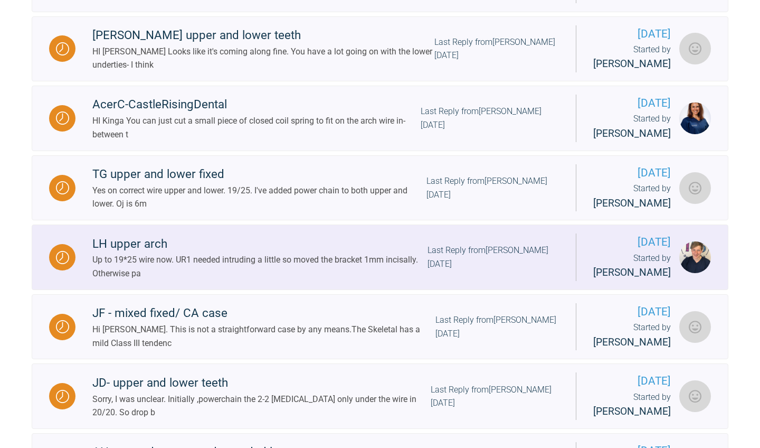
click at [459, 270] on div "Last Reply from [PERSON_NAME] [DATE]" at bounding box center [492, 256] width 131 height 27
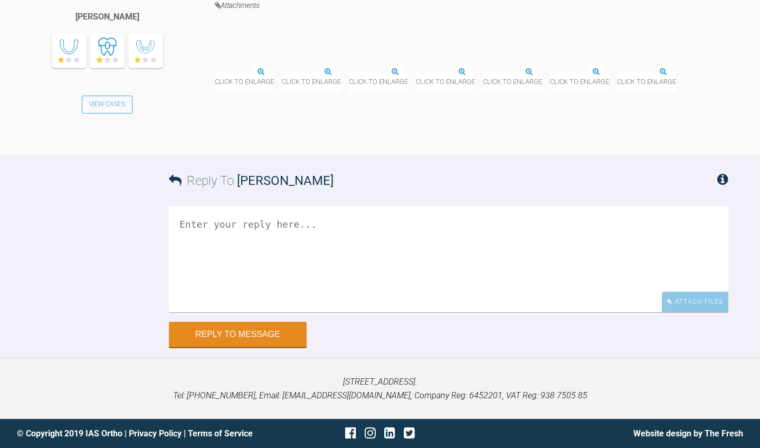
scroll to position [5402, 0]
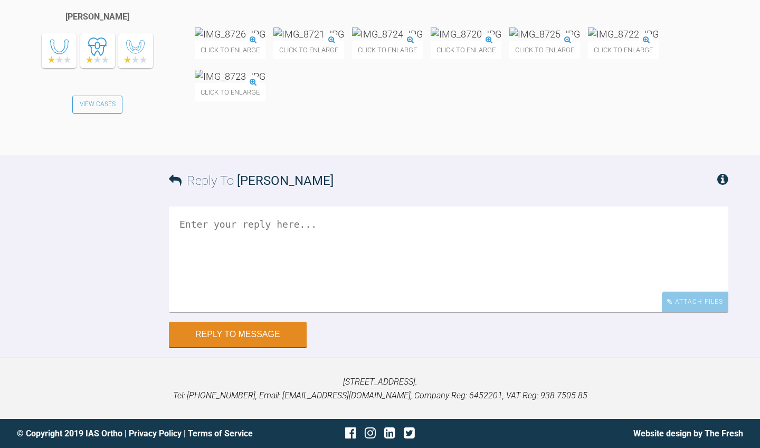
click at [264, 41] on img at bounding box center [230, 33] width 71 height 13
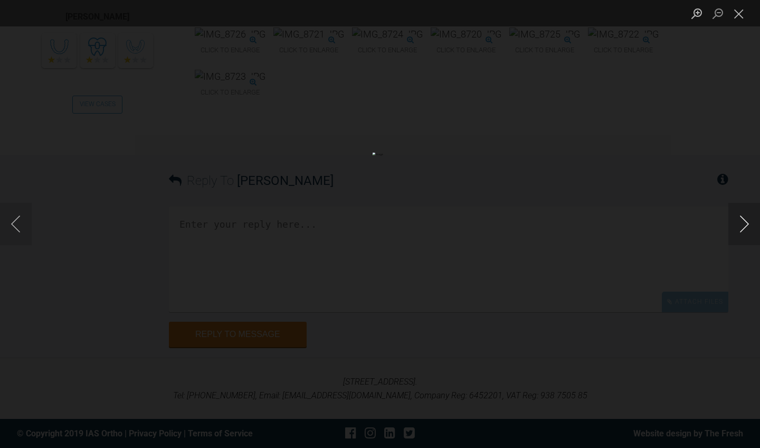
click at [741, 227] on button "Next image" at bounding box center [744, 224] width 32 height 42
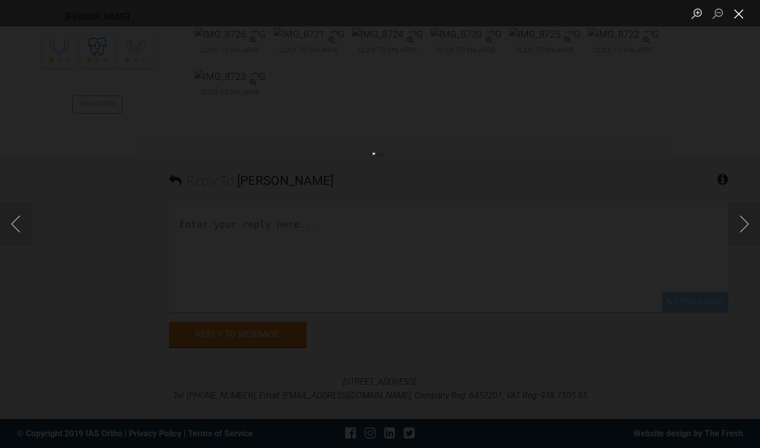
click at [743, 16] on button "Close lightbox" at bounding box center [738, 13] width 21 height 18
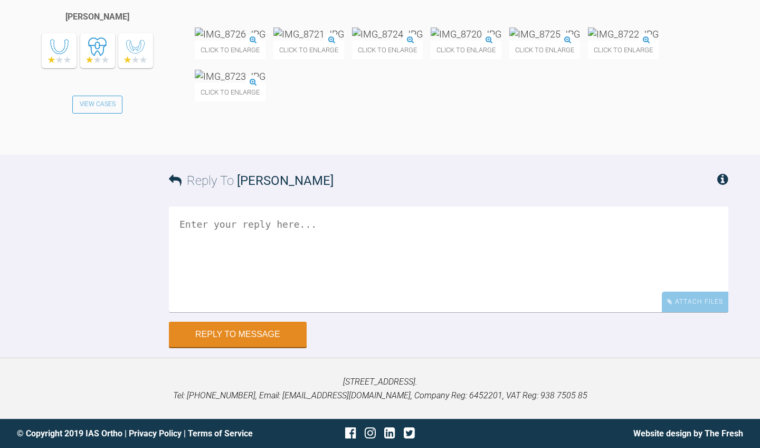
scroll to position [5563, 0]
click at [398, 312] on textarea at bounding box center [448, 259] width 559 height 106
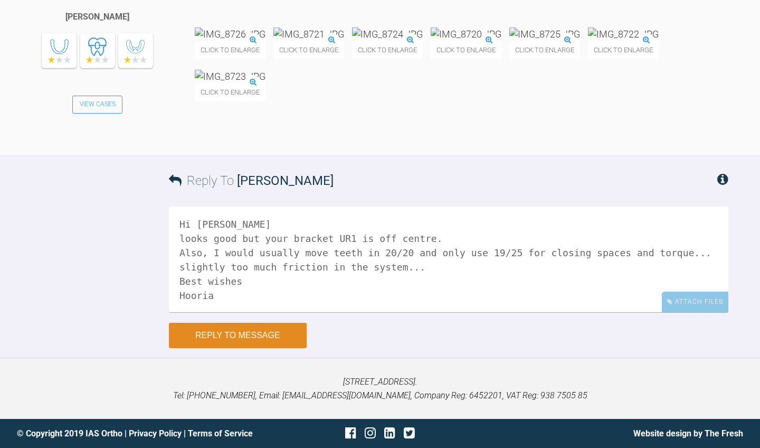
type textarea "Hi [PERSON_NAME] looks good but your bracket UR1 is off centre. Also, I would u…"
click at [297, 348] on button "Reply to Message" at bounding box center [238, 334] width 138 height 25
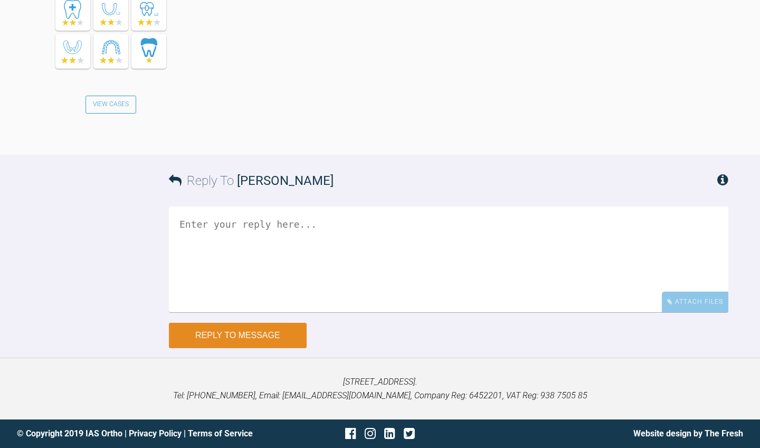
scroll to position [5978, 0]
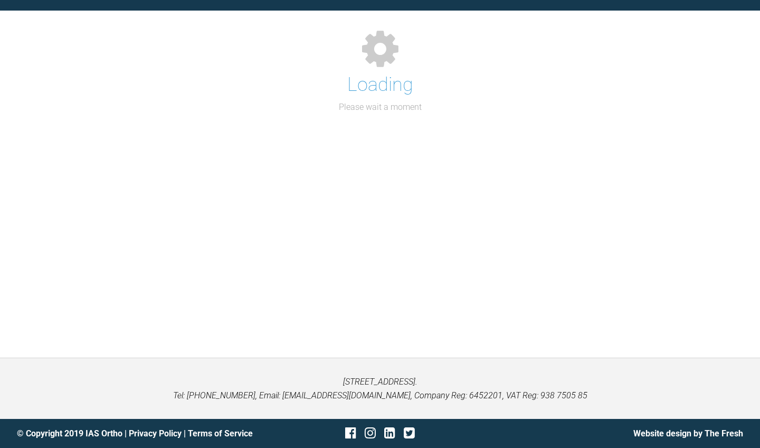
scroll to position [109, 0]
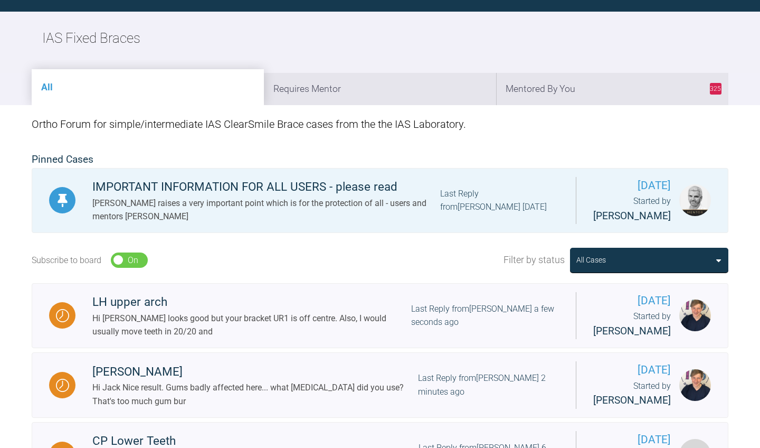
click at [630, 115] on div "Ortho Forum for simple/intermediate IAS ClearSmile Brace cases from the the IAS…" at bounding box center [380, 124] width 697 height 38
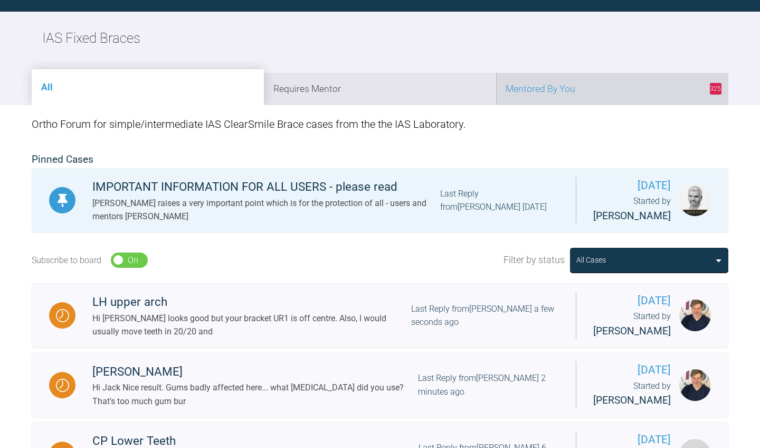
click at [627, 92] on li "325 Mentored By You" at bounding box center [612, 89] width 232 height 32
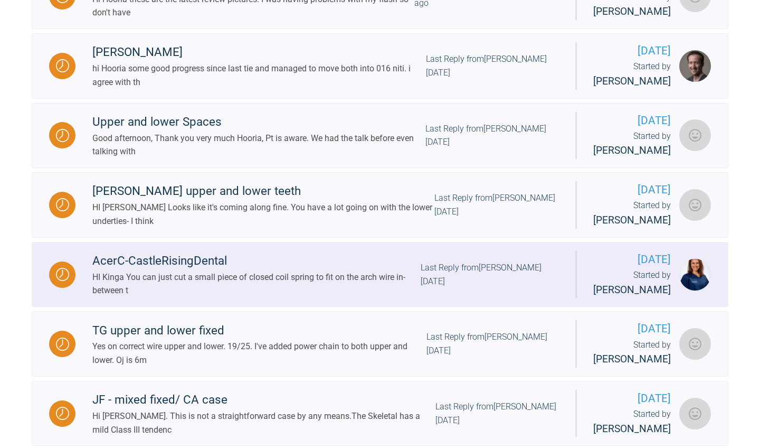
scroll to position [656, 0]
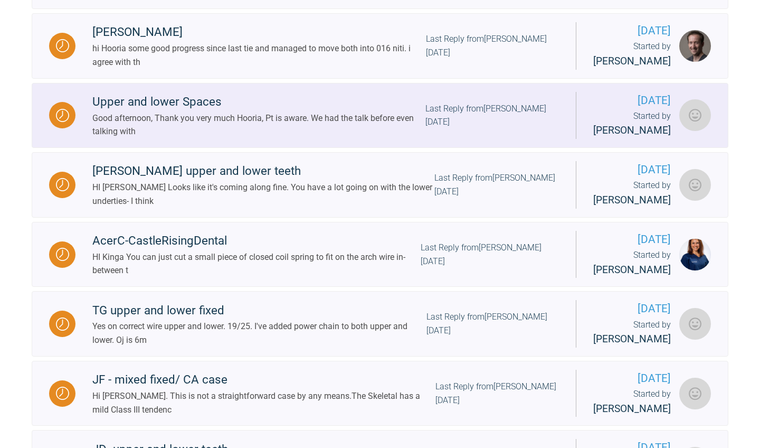
click at [461, 129] on div "Last Reply from [PERSON_NAME] [DATE]" at bounding box center [492, 115] width 134 height 27
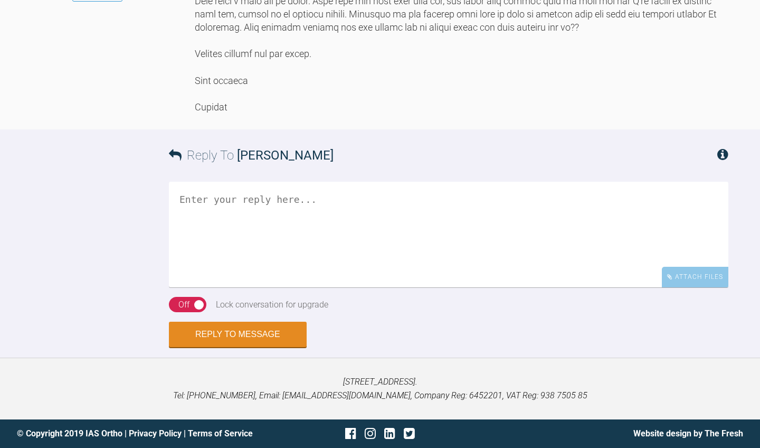
scroll to position [10204, 0]
click at [472, 286] on textarea at bounding box center [448, 235] width 559 height 106
click at [517, 262] on textarea "ok please post the link or lab reference number when you have it and I will che…" at bounding box center [448, 235] width 559 height 106
click at [274, 260] on textarea "ok please post the link or lab reference number when you have it and I will che…" at bounding box center [448, 235] width 559 height 106
click at [679, 262] on textarea "ok please post the link to archwise or lab reference number when you have it an…" at bounding box center [448, 235] width 559 height 106
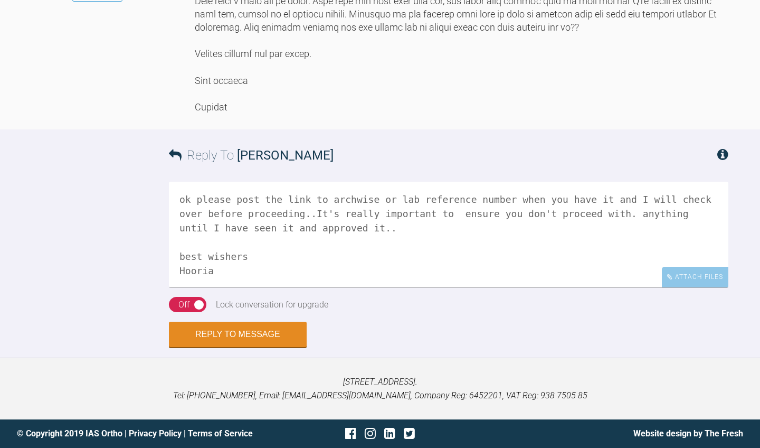
click at [228, 287] on textarea "ok please post the link to archwise or lab reference number when you have it an…" at bounding box center [448, 235] width 559 height 106
click at [234, 287] on textarea "ok please post the link to archwise or lab reference number when you have it an…" at bounding box center [448, 235] width 559 height 106
click at [202, 287] on textarea "ok please post the link to archwise or lab reference number when you have it an…" at bounding box center [448, 235] width 559 height 106
drag, startPoint x: 185, startPoint y: 300, endPoint x: 176, endPoint y: 300, distance: 9.0
click at [176, 287] on textarea "ok please post the link to archwise or lab reference number when you have it an…" at bounding box center [448, 235] width 559 height 106
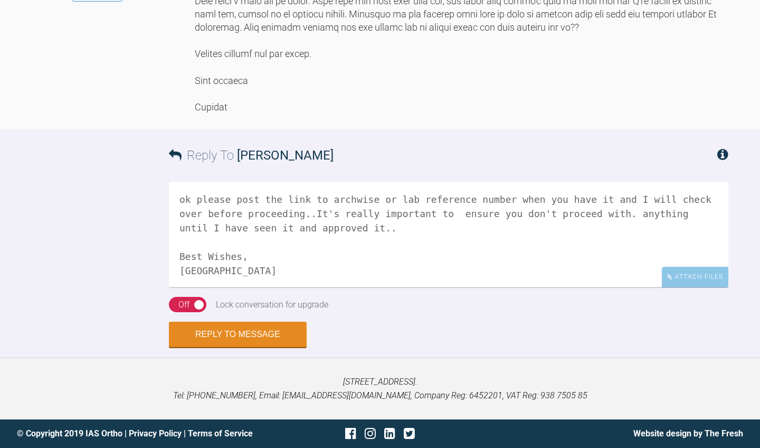
click at [177, 254] on textarea "ok please post the link to archwise or lab reference number when you have it an…" at bounding box center [448, 235] width 559 height 106
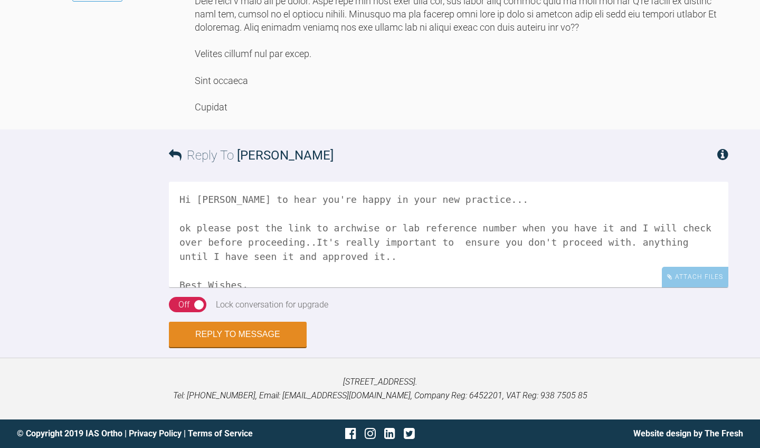
drag, startPoint x: 347, startPoint y: 270, endPoint x: 374, endPoint y: 271, distance: 27.4
click at [374, 271] on textarea "Hi [PERSON_NAME] to hear you're happy in your new practice... ok please post th…" at bounding box center [448, 235] width 559 height 106
click at [349, 287] on textarea "Hi [PERSON_NAME] to hear you're happy in your new place of work... ok please po…" at bounding box center [448, 235] width 559 height 106
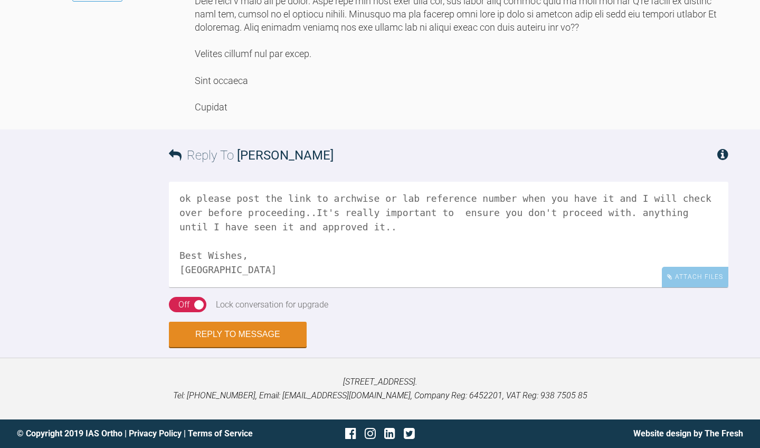
scroll to position [30, 0]
click at [252, 287] on textarea "Hi [PERSON_NAME] to hear you're happy in your new place of work... ok please po…" at bounding box center [448, 235] width 559 height 106
type textarea "Hi [PERSON_NAME] to hear you're happy in your new place of work... ok please po…"
click at [189, 311] on div "Off" at bounding box center [183, 305] width 11 height 14
click at [195, 348] on button "Reply to Message" at bounding box center [238, 334] width 138 height 25
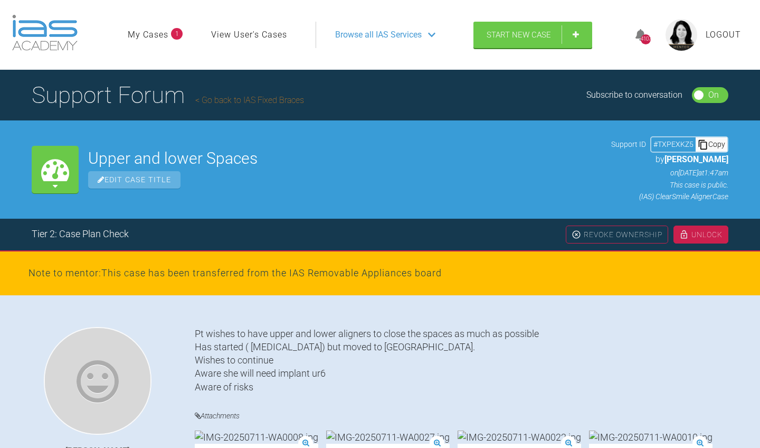
scroll to position [0, 0]
click at [226, 97] on link "Go back to IAS Fixed Braces" at bounding box center [249, 100] width 109 height 10
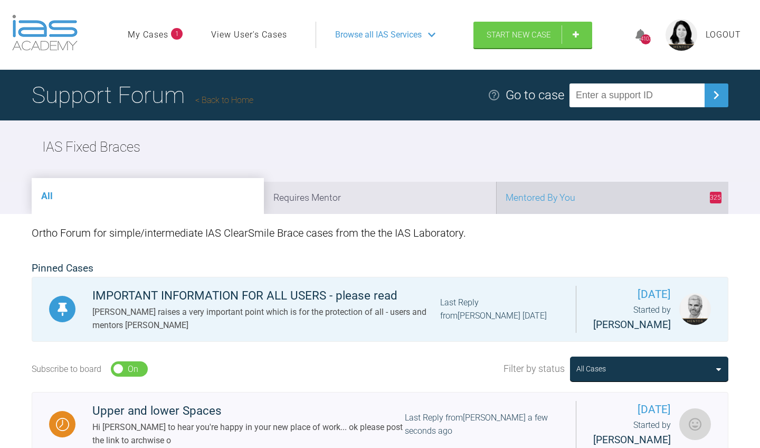
click at [663, 199] on li "325 Mentored By You" at bounding box center [612, 198] width 232 height 32
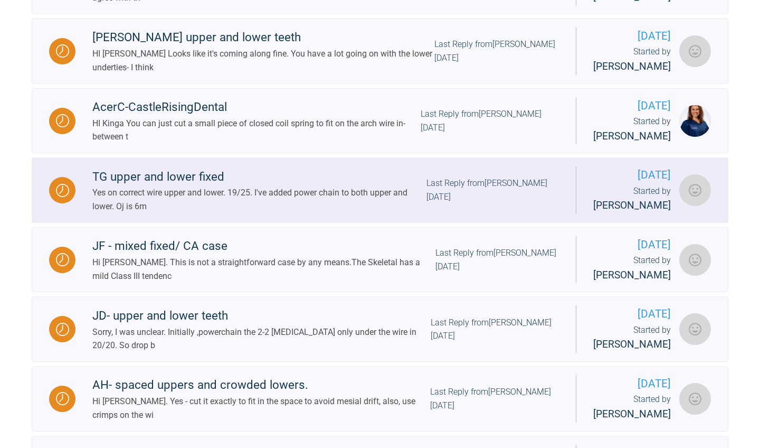
scroll to position [790, 0]
click at [435, 203] on div "Last Reply from [PERSON_NAME] [DATE]" at bounding box center [492, 189] width 132 height 27
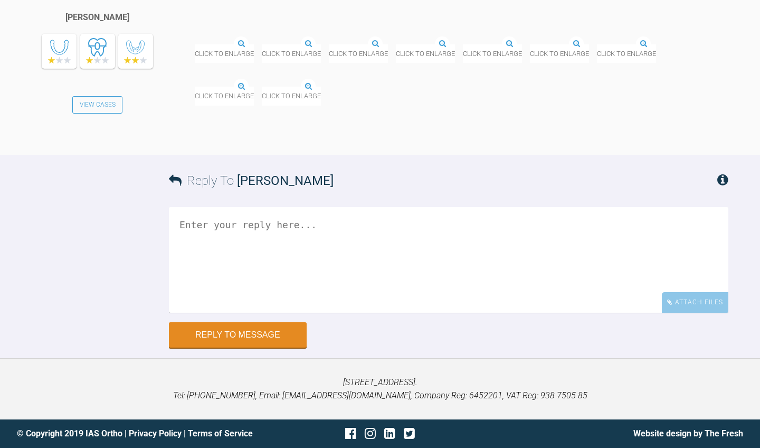
scroll to position [13712, 0]
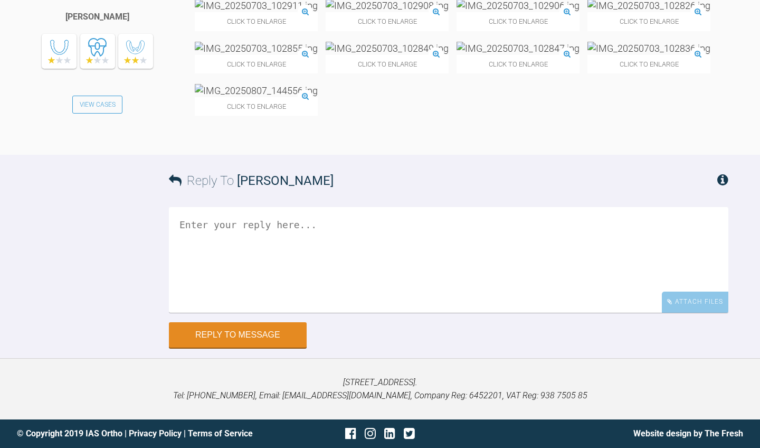
click at [225, 12] on img at bounding box center [256, 5] width 123 height 13
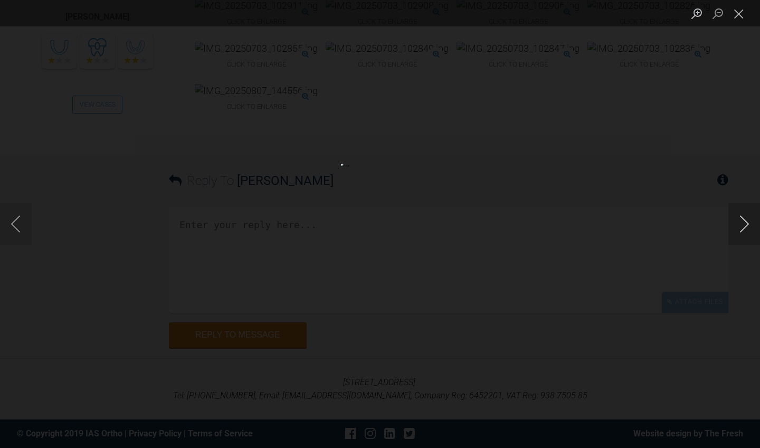
click at [746, 225] on button "Next image" at bounding box center [744, 224] width 32 height 42
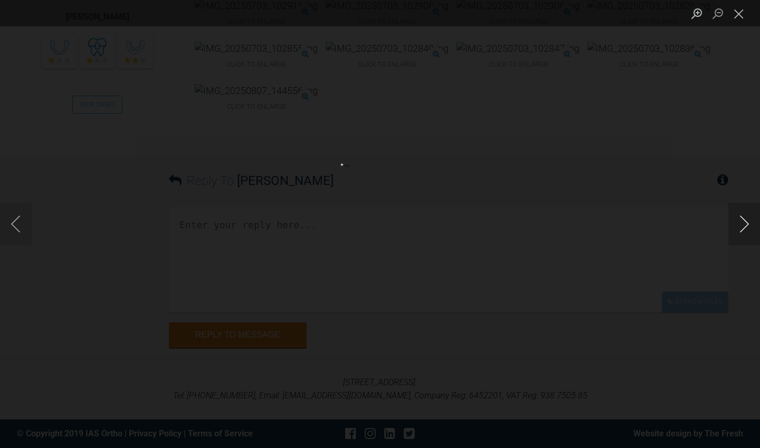
click at [746, 225] on button "Next image" at bounding box center [744, 224] width 32 height 42
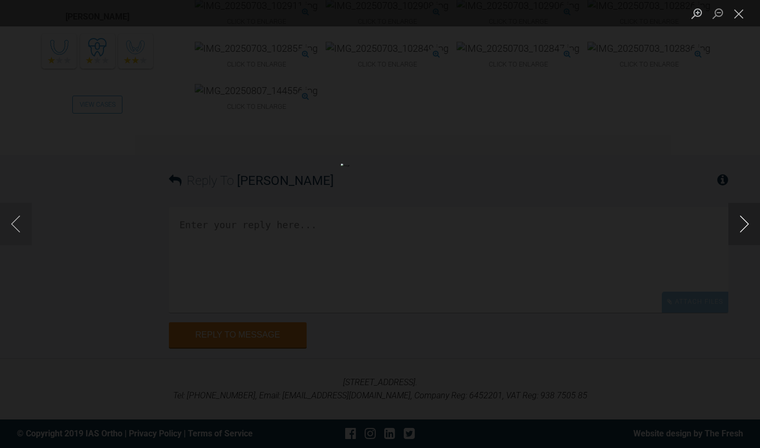
click at [746, 225] on button "Next image" at bounding box center [744, 224] width 32 height 42
click at [741, 12] on button "Close lightbox" at bounding box center [738, 13] width 21 height 18
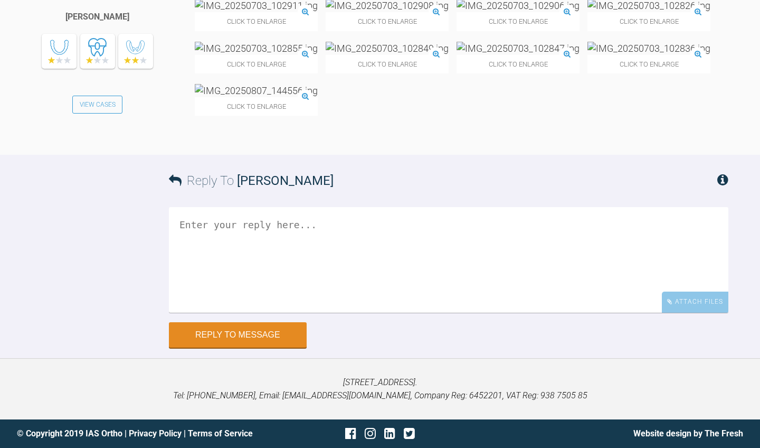
scroll to position [14007, 0]
click at [395, 280] on textarea at bounding box center [448, 260] width 559 height 106
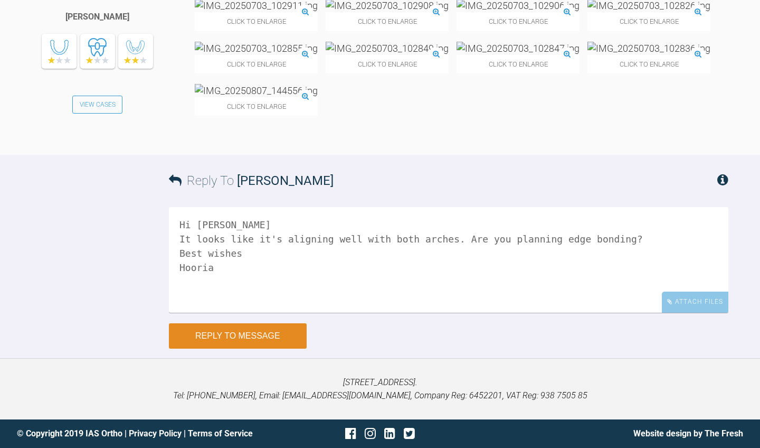
type textarea "Hi [PERSON_NAME] It looks like it's aligning well with both arches. Are you pla…"
click at [284, 330] on button "Reply to Message" at bounding box center [238, 335] width 138 height 25
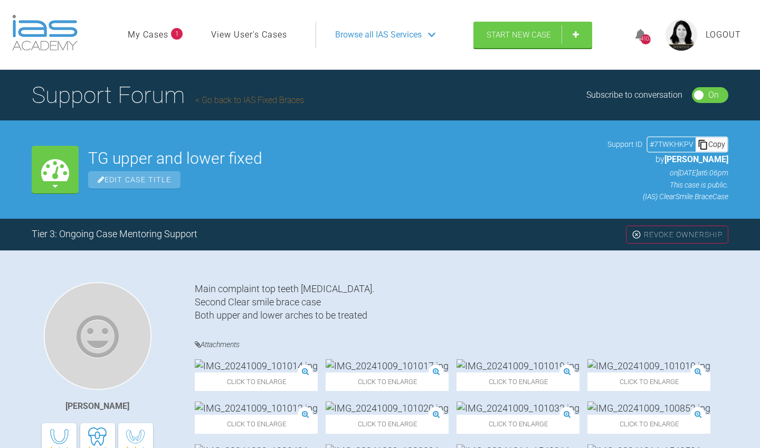
scroll to position [0, 0]
click at [264, 104] on link "Go back to IAS Fixed Braces" at bounding box center [249, 100] width 109 height 10
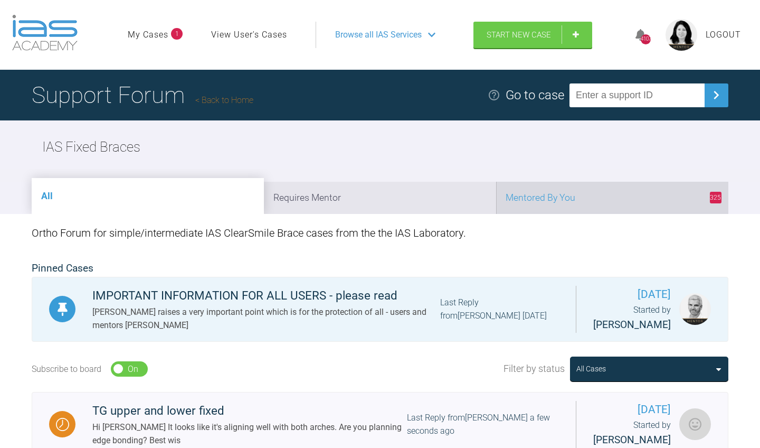
click at [644, 194] on li "325 Mentored By You" at bounding box center [612, 198] width 232 height 32
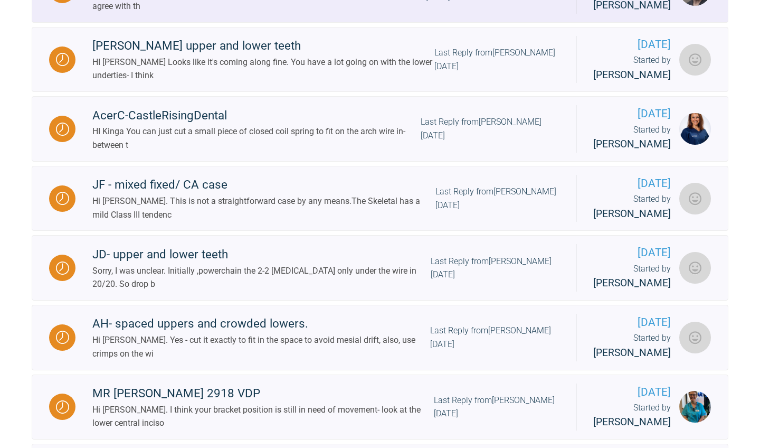
scroll to position [826, 0]
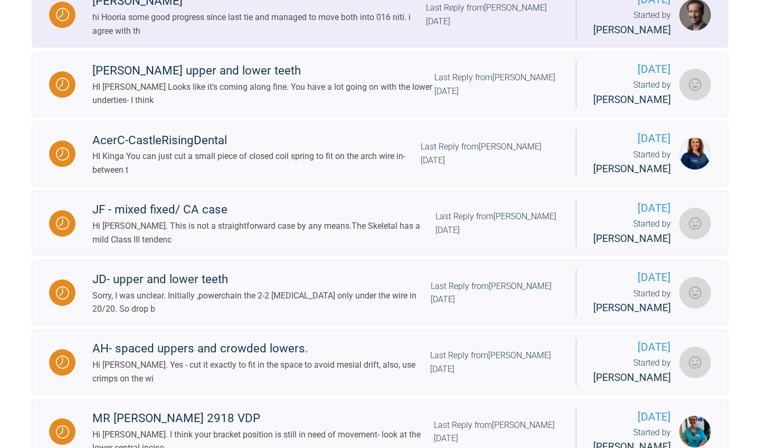
click at [478, 28] on div "Last Reply from [PERSON_NAME] [DATE]" at bounding box center [492, 14] width 133 height 27
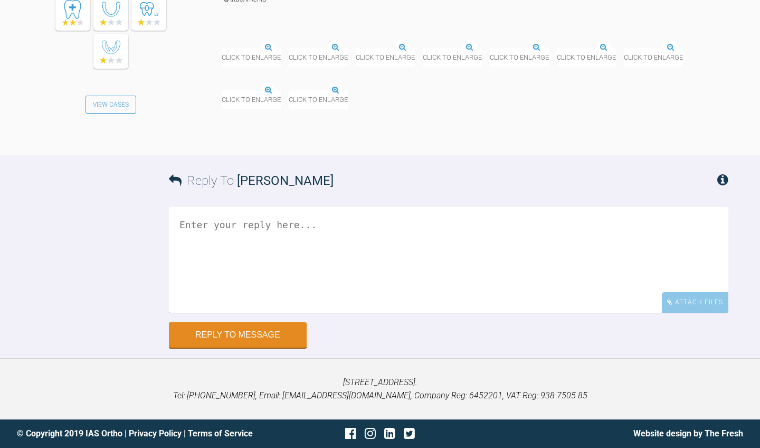
scroll to position [7301, 0]
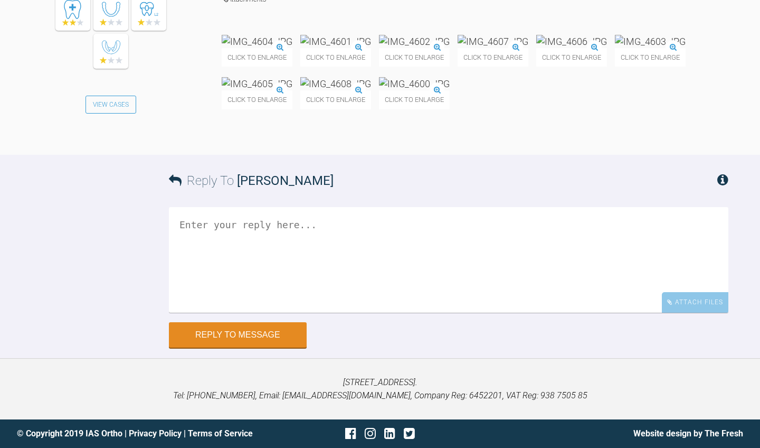
click at [292, 90] on img at bounding box center [257, 83] width 71 height 13
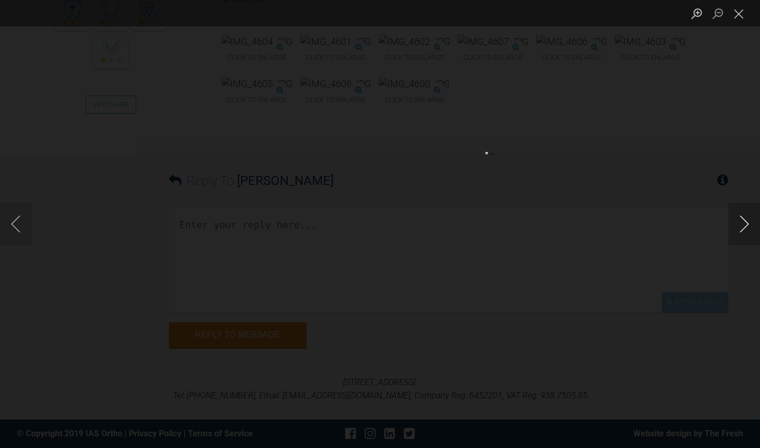
click at [741, 236] on button "Next image" at bounding box center [744, 224] width 32 height 42
click at [740, 18] on button "Close lightbox" at bounding box center [738, 13] width 21 height 18
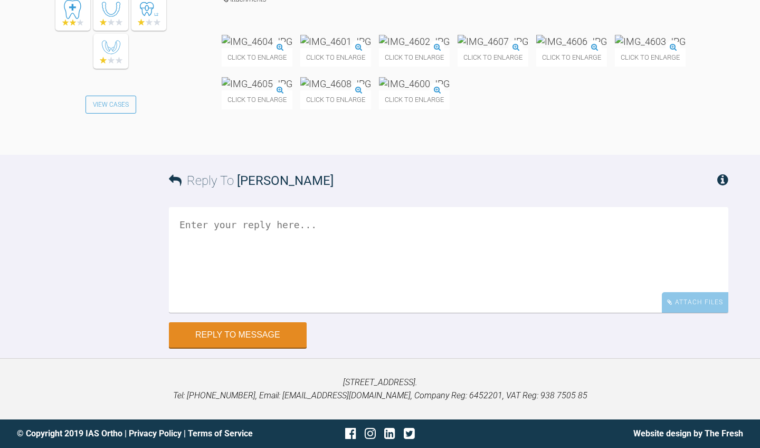
click at [426, 265] on textarea at bounding box center [448, 260] width 559 height 106
click at [201, 241] on textarea "yes [PERSON_NAME] Thatsoudns fine Hyg needs a push-" at bounding box center [448, 260] width 559 height 106
drag, startPoint x: 231, startPoint y: 240, endPoint x: 217, endPoint y: 239, distance: 13.2
click at [217, 239] on textarea "yes [PERSON_NAME] That soudns fine Hyg needs a push-" at bounding box center [448, 260] width 559 height 106
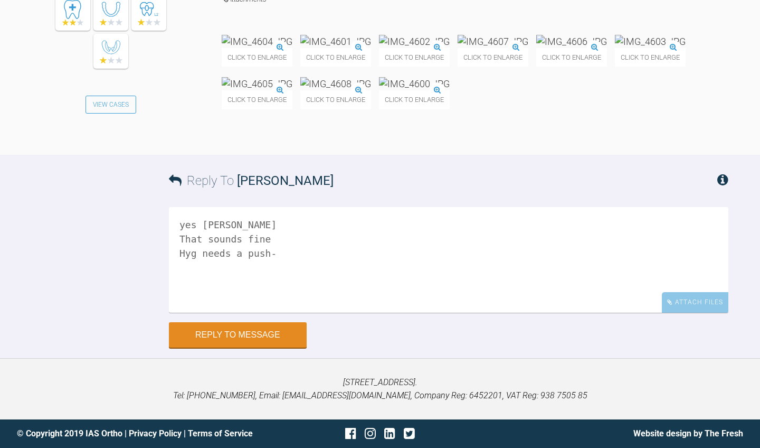
click at [269, 249] on textarea "yes [PERSON_NAME] That sounds fine Hyg needs a push-" at bounding box center [448, 260] width 559 height 106
drag, startPoint x: 217, startPoint y: 282, endPoint x: 190, endPoint y: 284, distance: 27.0
click at [190, 284] on textarea "yes [PERSON_NAME] That sounds fine Hyg needs a boost- especially where the gaps…" at bounding box center [448, 260] width 559 height 106
type textarea "yes [PERSON_NAME] That sounds fine Hyg needs a boost- especially where the gaps…"
click at [229, 320] on div "yes [PERSON_NAME] That sounds fine Hyg needs a boost- especially where the gaps…" at bounding box center [448, 264] width 559 height 115
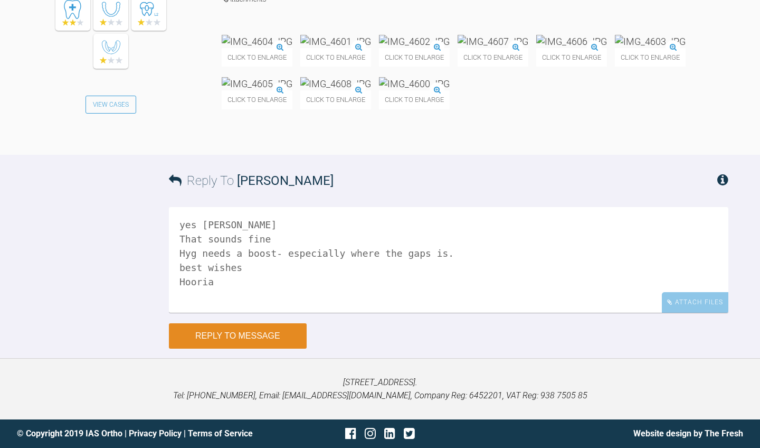
click at [227, 336] on button "Reply to Message" at bounding box center [238, 335] width 138 height 25
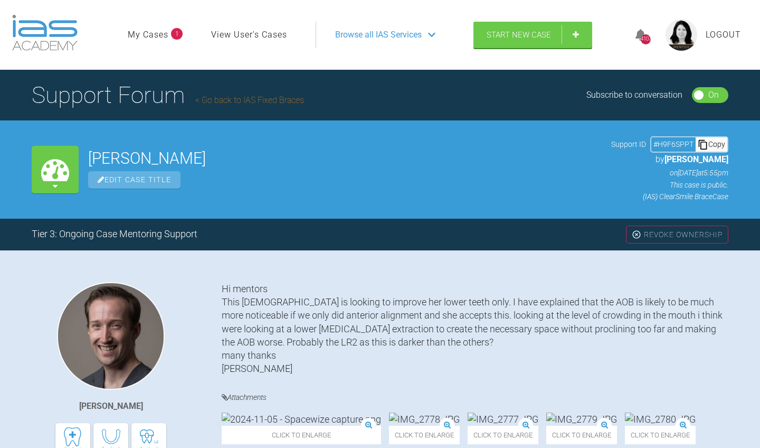
scroll to position [0, 0]
click at [261, 101] on link "Go back to IAS Fixed Braces" at bounding box center [249, 100] width 109 height 10
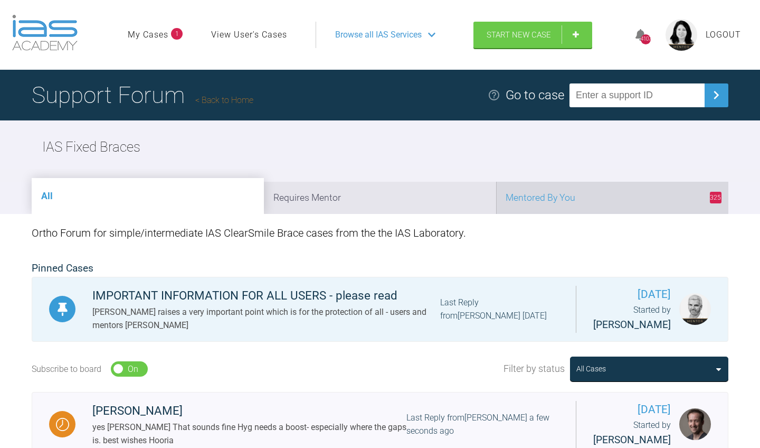
click at [620, 197] on li "325 Mentored By You" at bounding box center [612, 198] width 232 height 32
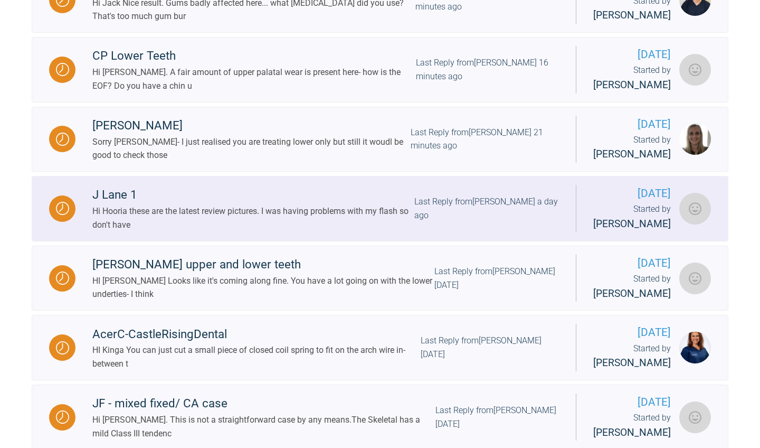
click at [472, 222] on div "Last Reply from [PERSON_NAME] a day ago" at bounding box center [486, 208] width 145 height 27
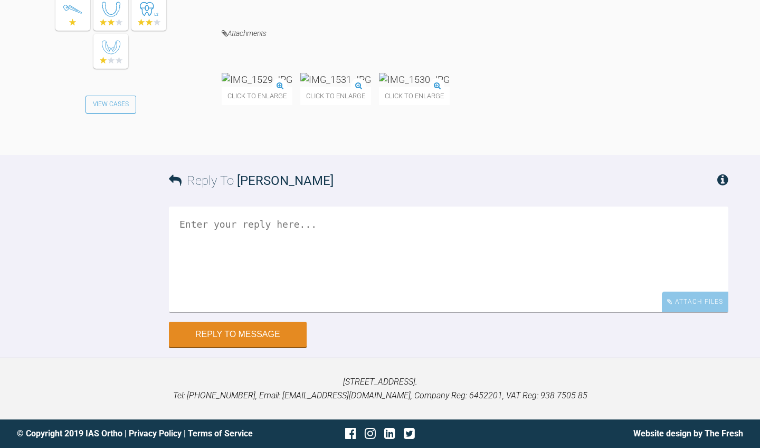
scroll to position [3689, 0]
click at [292, 86] on img at bounding box center [257, 79] width 71 height 13
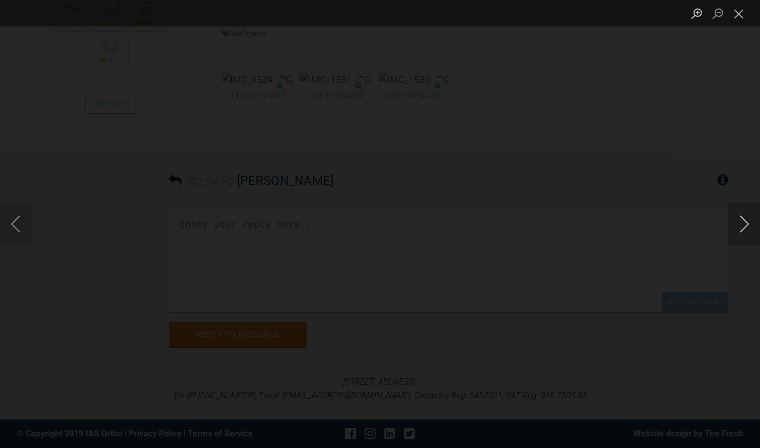
click at [745, 223] on button "Next image" at bounding box center [744, 224] width 32 height 42
click at [734, 17] on button "Close lightbox" at bounding box center [738, 13] width 21 height 18
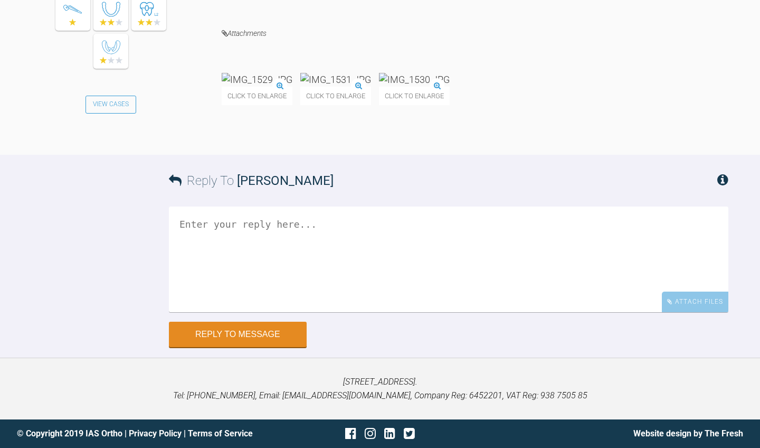
scroll to position [3879, 0]
click at [462, 281] on textarea at bounding box center [448, 259] width 559 height 106
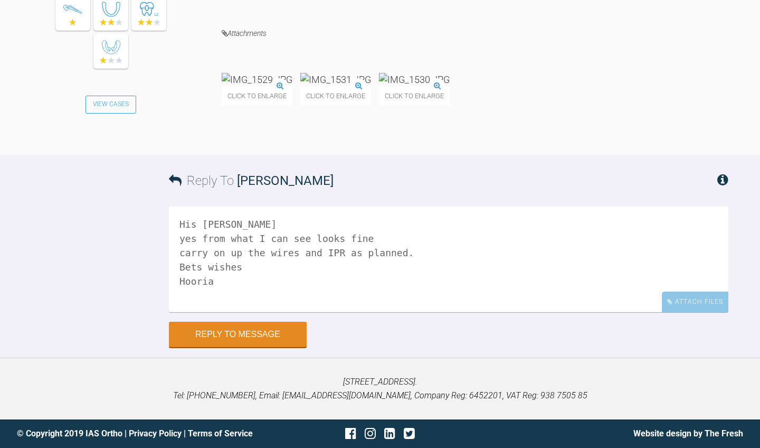
drag, startPoint x: 197, startPoint y: 330, endPoint x: 187, endPoint y: 330, distance: 10.0
click at [187, 312] on textarea "His [PERSON_NAME] yes from what I can see looks fine carry on up the wires and …" at bounding box center [448, 259] width 559 height 106
click at [209, 312] on textarea "His [PERSON_NAME] yes from what I can see looks fine carry on up the wires and …" at bounding box center [448, 259] width 559 height 106
type textarea "His [PERSON_NAME] yes from what I can see looks fine carry on up the wires and …"
click at [195, 348] on button "Reply to Message" at bounding box center [238, 334] width 138 height 25
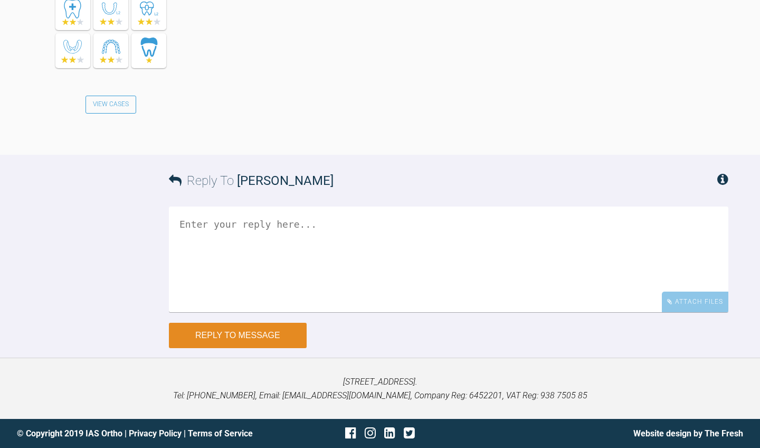
scroll to position [4279, 0]
